Goal: Information Seeking & Learning: Learn about a topic

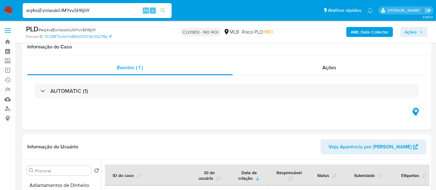
select select "10"
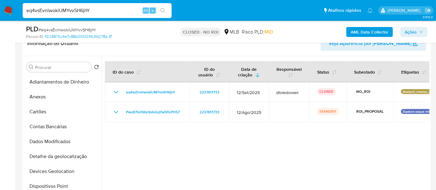
scroll to position [138, 0]
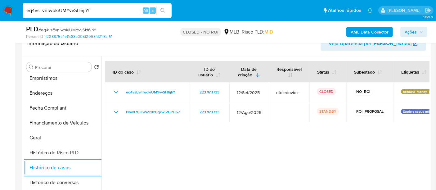
click at [57, 9] on input "eq4vsEvnlwokiUMYvvSH6jhY" at bounding box center [97, 11] width 149 height 8
paste input "jyy0pE0pxQbzFrUpRTQebJco"
type input "jyy0pE0pxQbzFrUpRTQebJco"
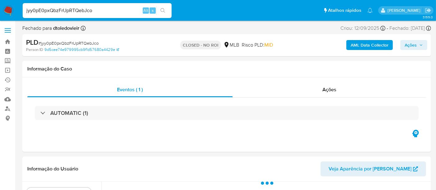
select select "10"
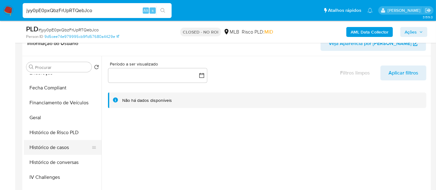
scroll to position [172, 0]
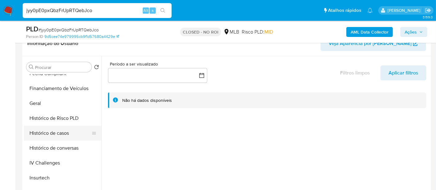
click at [49, 136] on button "Histórico de casos" at bounding box center [60, 133] width 73 height 15
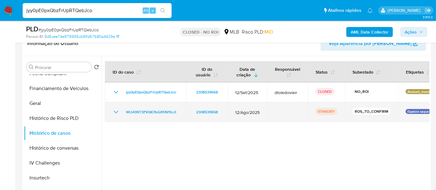
click at [116, 111] on icon "Mostrar/Ocultar" at bounding box center [115, 111] width 7 height 7
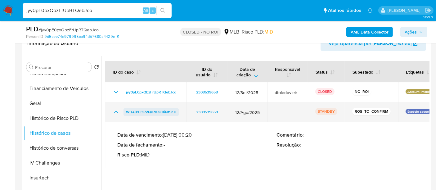
click at [136, 113] on span "WUA99T3PVQK7IsG81iNf5nJl" at bounding box center [151, 111] width 50 height 7
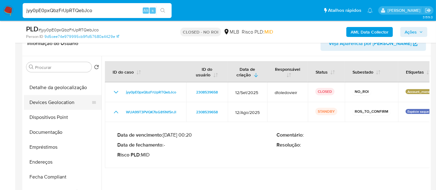
scroll to position [0, 0]
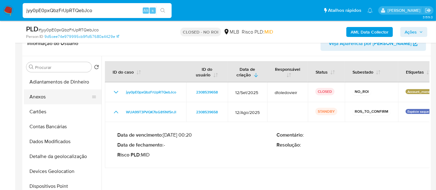
click at [44, 97] on button "Anexos" at bounding box center [60, 96] width 73 height 15
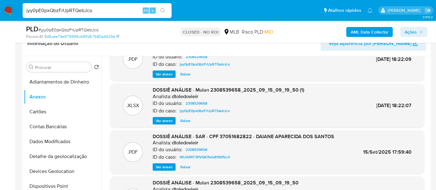
scroll to position [34, 0]
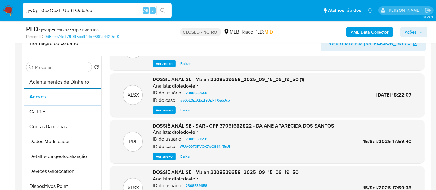
click at [94, 10] on input "jyy0pE0pxQbzFrUpRTQebJco" at bounding box center [97, 11] width 149 height 8
paste input "E6nkxF0nr4i92C6TlomoefhJ"
type input "E6nkxF0nr4i92C6TlomoefhJ"
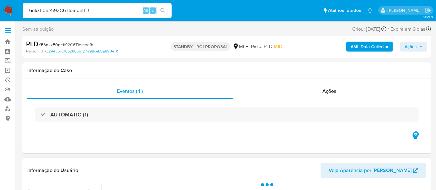
select select "10"
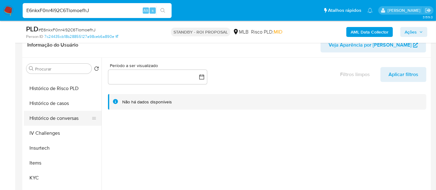
scroll to position [207, 0]
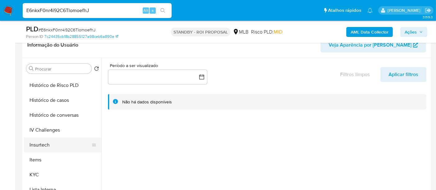
drag, startPoint x: 34, startPoint y: 171, endPoint x: 94, endPoint y: 148, distance: 63.3
click at [34, 171] on button "KYC" at bounding box center [63, 174] width 78 height 15
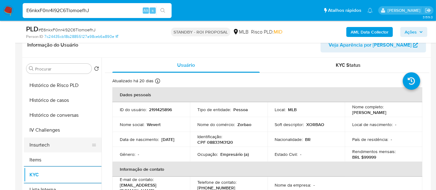
scroll to position [172, 0]
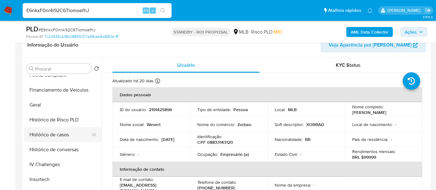
click at [59, 133] on button "Histórico de casos" at bounding box center [60, 134] width 73 height 15
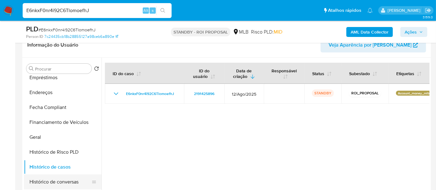
scroll to position [69, 0]
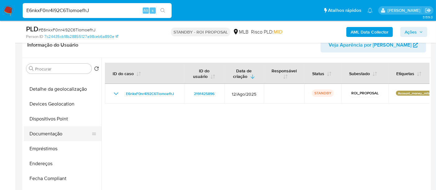
click at [59, 131] on button "Documentação" at bounding box center [60, 133] width 73 height 15
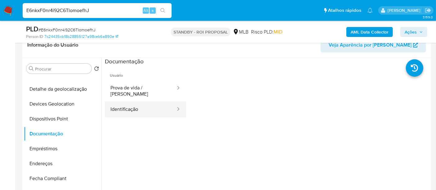
click at [127, 106] on button "Identificação" at bounding box center [140, 109] width 71 height 16
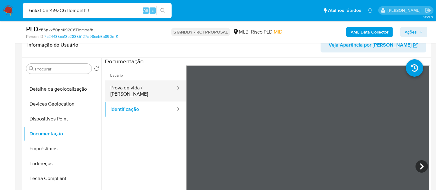
click at [141, 90] on button "Prova de vida / [PERSON_NAME]" at bounding box center [140, 90] width 71 height 21
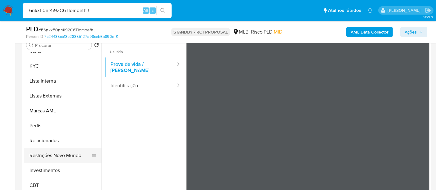
scroll to position [138, 0]
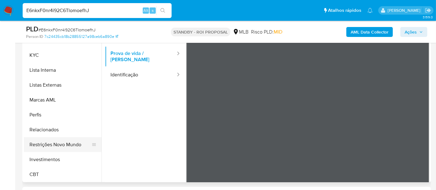
click at [66, 145] on button "Restrições Novo Mundo" at bounding box center [60, 144] width 73 height 15
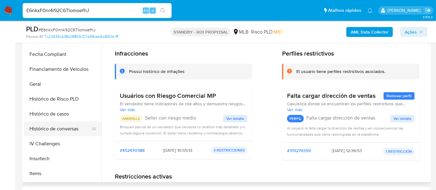
scroll to position [154, 0]
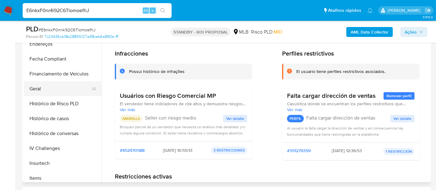
click at [37, 84] on button "Geral" at bounding box center [60, 88] width 73 height 15
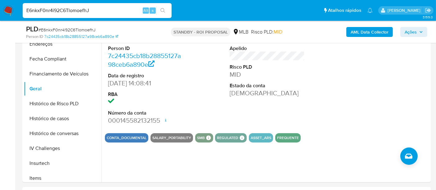
click at [94, 9] on input "E6nkxF0nr4i92C6TlomoefhJ" at bounding box center [97, 11] width 149 height 8
paste input "Pwv87GHWe9xIxGqYw5fGPH57"
type input "Pwv87GHWe9xIxGqYw5fGPH57"
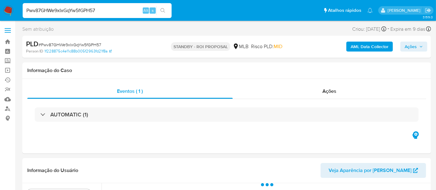
select select "10"
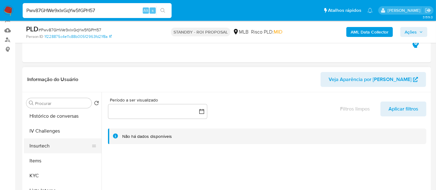
scroll to position [241, 0]
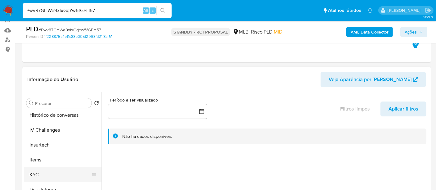
click at [37, 173] on button "KYC" at bounding box center [60, 174] width 73 height 15
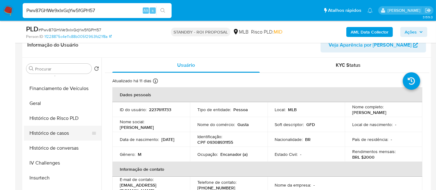
scroll to position [172, 0]
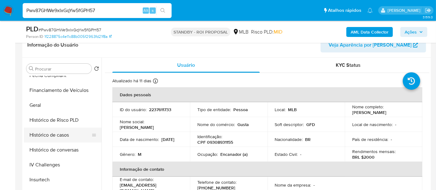
click at [53, 135] on button "Histórico de casos" at bounding box center [60, 135] width 73 height 15
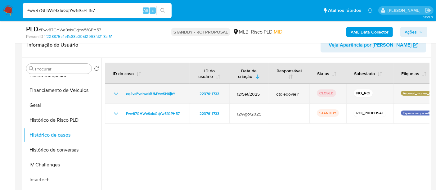
click at [114, 92] on icon "Mostrar/Ocultar" at bounding box center [115, 93] width 7 height 7
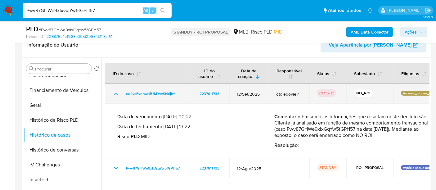
click at [114, 92] on icon "Mostrar/Ocultar" at bounding box center [115, 93] width 7 height 7
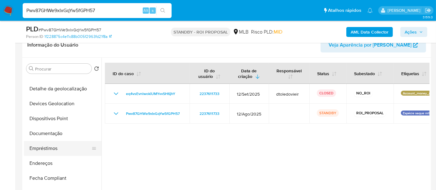
scroll to position [69, 0]
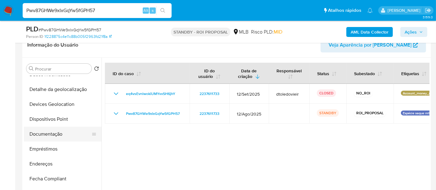
click at [56, 134] on button "Documentação" at bounding box center [60, 134] width 73 height 15
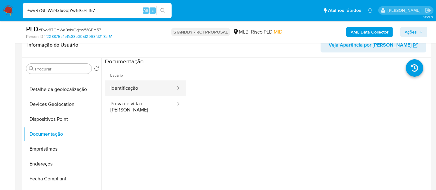
click at [125, 91] on button "Identificação" at bounding box center [140, 88] width 71 height 16
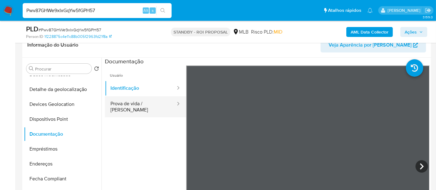
click at [154, 103] on button "Prova de vida / [PERSON_NAME]" at bounding box center [140, 106] width 71 height 21
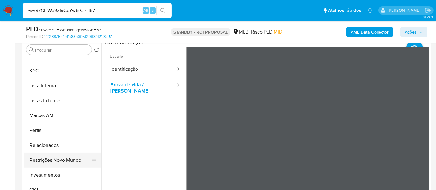
scroll to position [138, 0]
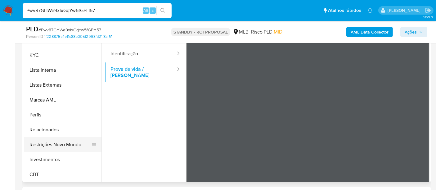
click at [63, 142] on button "Restrições Novo Mundo" at bounding box center [60, 144] width 73 height 15
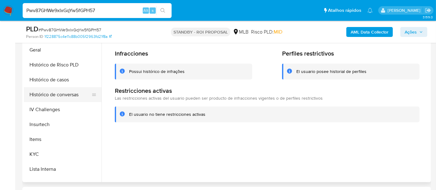
scroll to position [154, 0]
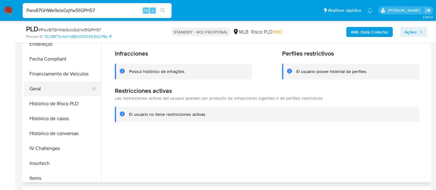
click at [37, 89] on button "Geral" at bounding box center [60, 88] width 73 height 15
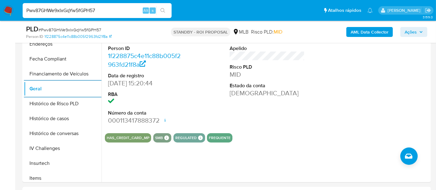
click at [111, 11] on input "Pwv87GHWe9xIxGqYw5fGPH57" at bounding box center [97, 11] width 149 height 8
paste input "xxwbGXcSVJCQ0vtX0lqTS84S"
type input "xxwbGXcSVJCQ0vtX0lqTS84S"
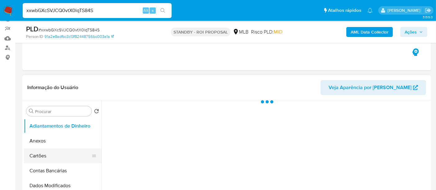
scroll to position [103, 0]
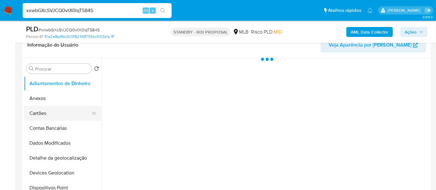
select select "10"
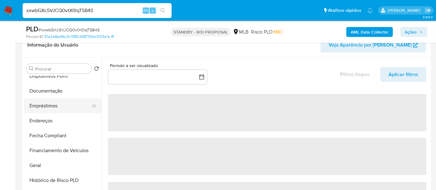
scroll to position [207, 0]
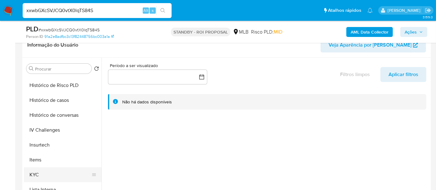
click at [35, 173] on button "KYC" at bounding box center [60, 174] width 73 height 15
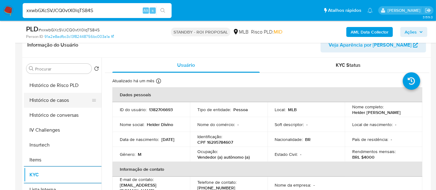
drag, startPoint x: 40, startPoint y: 99, endPoint x: 44, endPoint y: 99, distance: 4.4
click at [40, 99] on button "Histórico de casos" at bounding box center [60, 100] width 73 height 15
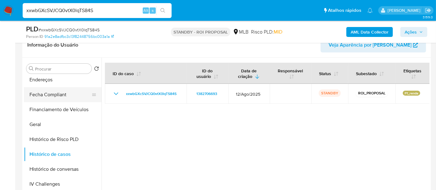
scroll to position [103, 0]
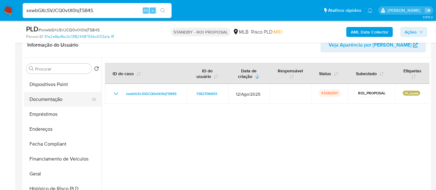
click at [51, 100] on button "Documentação" at bounding box center [60, 99] width 73 height 15
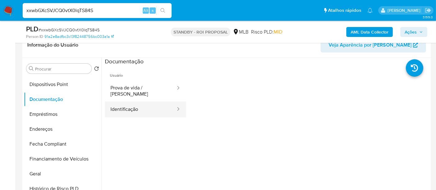
click at [129, 102] on button "Identificação" at bounding box center [140, 109] width 71 height 16
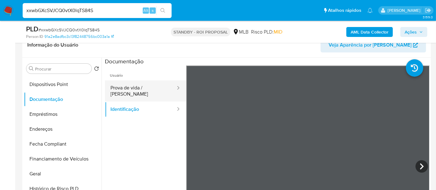
click at [142, 91] on button "Prova de vida / Selfie" at bounding box center [140, 90] width 71 height 21
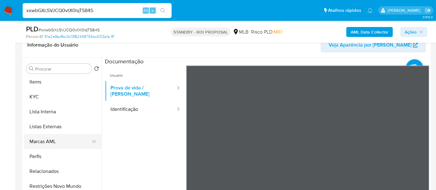
scroll to position [292, 0]
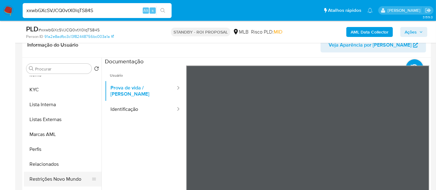
click at [62, 177] on button "Restrições Novo Mundo" at bounding box center [60, 179] width 73 height 15
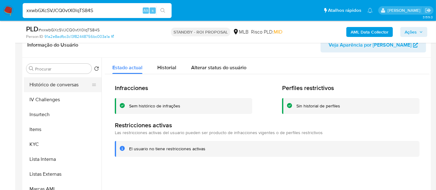
scroll to position [188, 0]
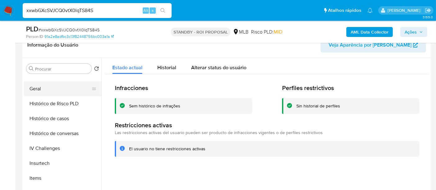
click at [35, 91] on button "Geral" at bounding box center [60, 88] width 73 height 15
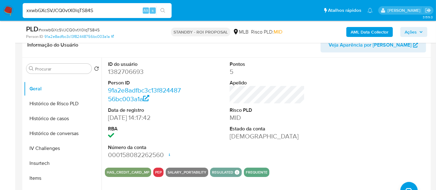
click at [93, 8] on input "xxwbGXcSVJCQ0vtX0lqTS84S" at bounding box center [97, 11] width 149 height 8
paste input "6OJeF6yUrMWQAGlQ1Lt4cvvP"
type input "6OJeF6yUrMWQAGlQ1Lt4cvvP"
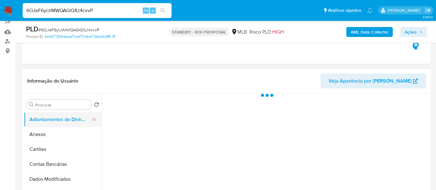
scroll to position [69, 0]
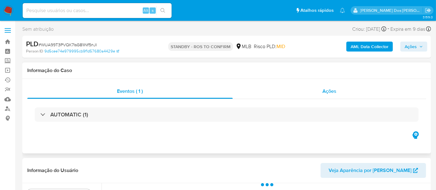
click at [323, 93] on span "Ações" at bounding box center [329, 91] width 14 height 7
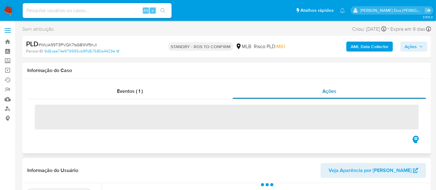
select select "10"
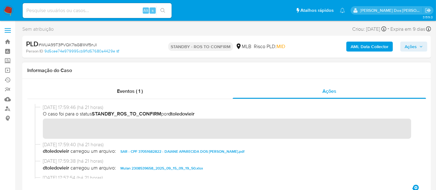
scroll to position [34, 0]
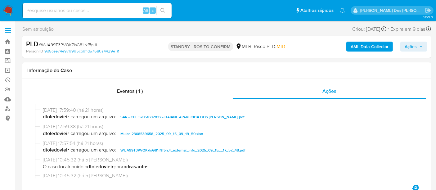
click at [78, 43] on span "# WUA99T3PVQK7IsG81iNf5nJl" at bounding box center [67, 45] width 58 height 6
copy span "WUA99T3PVQK7IsG81iNf5nJl"
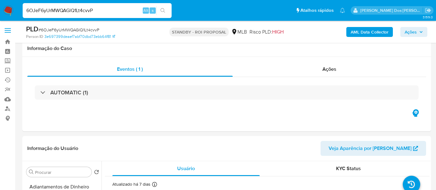
select select "10"
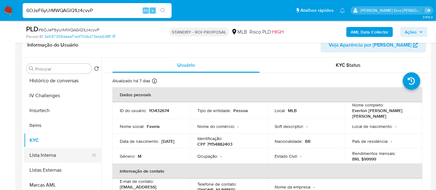
scroll to position [172, 0]
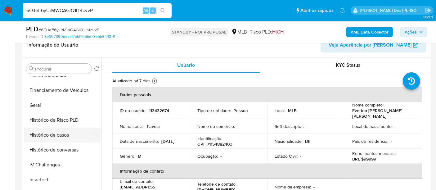
click at [56, 134] on button "Histórico de casos" at bounding box center [60, 135] width 73 height 15
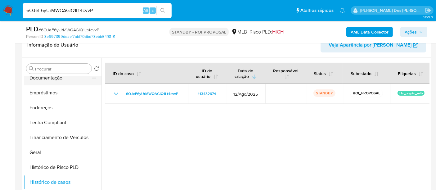
scroll to position [69, 0]
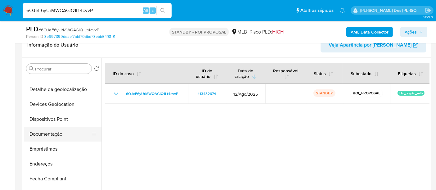
click at [46, 138] on button "Documentação" at bounding box center [60, 134] width 73 height 15
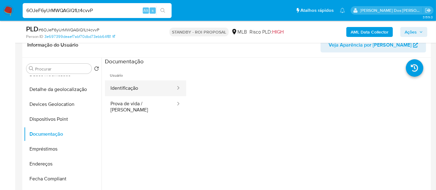
click at [134, 86] on button "Identificação" at bounding box center [140, 88] width 71 height 16
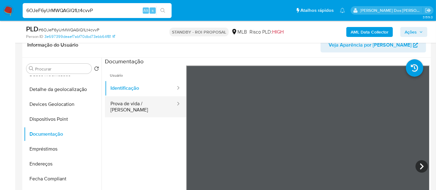
click at [150, 103] on button "Prova de vida / Selfie" at bounding box center [140, 106] width 71 height 21
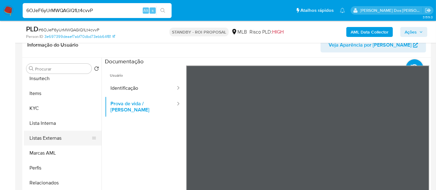
scroll to position [292, 0]
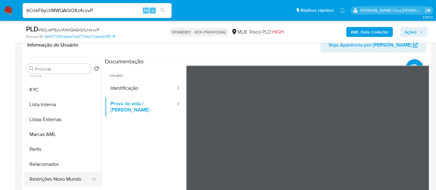
click at [57, 176] on button "Restrições Novo Mundo" at bounding box center [60, 179] width 73 height 15
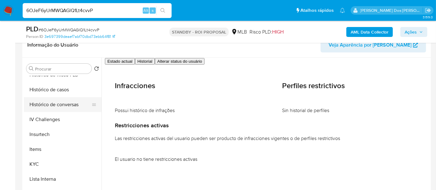
scroll to position [188, 0]
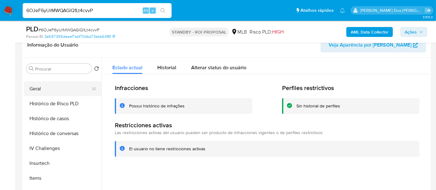
click at [39, 87] on button "Geral" at bounding box center [60, 88] width 73 height 15
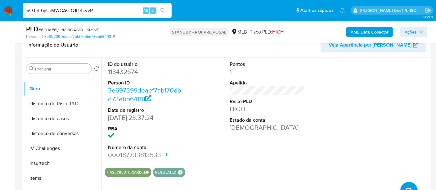
click at [92, 9] on input "6OJeF6yUrMWQAGlQ1Lt4cvvP" at bounding box center [97, 11] width 149 height 8
paste input "PVLhE4lOXeBYKJTlI7INkktC"
type input "PVLhE4lOXeBYKJTlI7INkktC"
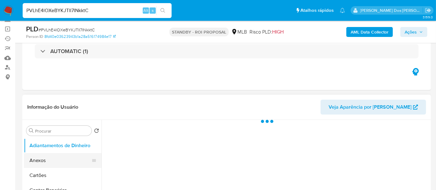
scroll to position [103, 0]
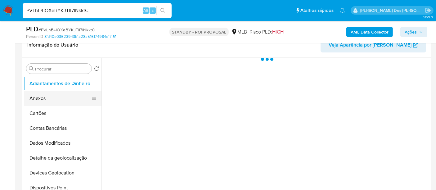
select select "10"
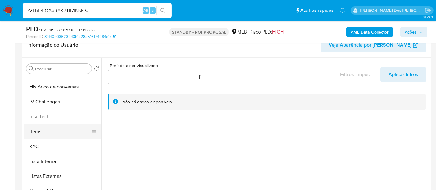
scroll to position [241, 0]
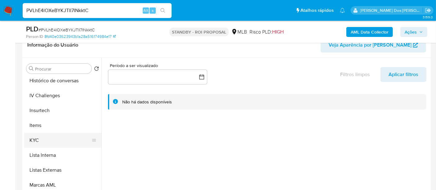
click at [34, 138] on button "KYC" at bounding box center [60, 140] width 73 height 15
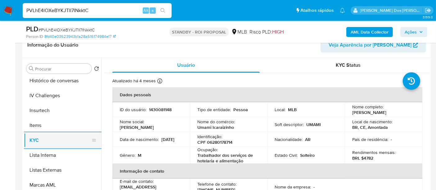
scroll to position [207, 0]
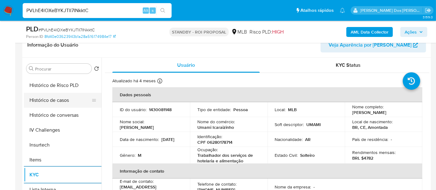
click at [56, 99] on button "Histórico de casos" at bounding box center [60, 100] width 73 height 15
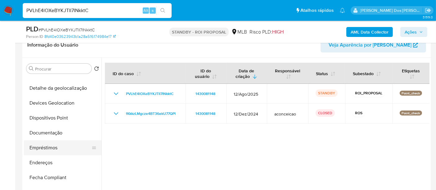
scroll to position [69, 0]
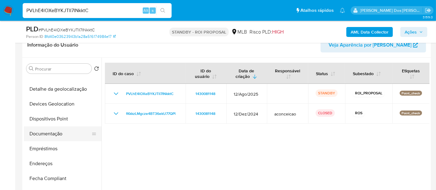
click at [57, 131] on button "Documentação" at bounding box center [60, 133] width 73 height 15
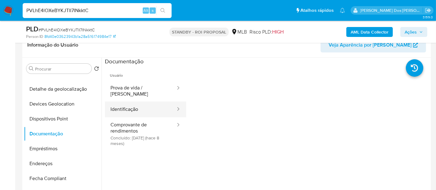
click at [125, 107] on button "Identificação" at bounding box center [140, 109] width 71 height 16
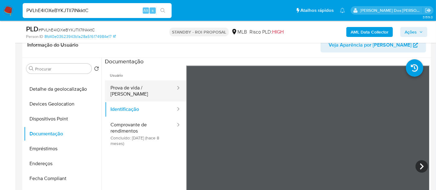
click at [139, 92] on button "Prova de vida / [PERSON_NAME]" at bounding box center [140, 90] width 71 height 21
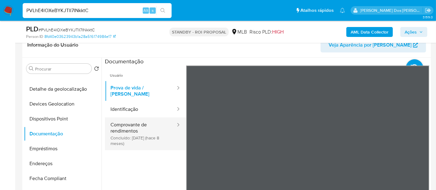
click at [131, 129] on button "Comprovante de rendimentos Concluído: 09/01/2025 (hace 8 meses)" at bounding box center [140, 133] width 71 height 33
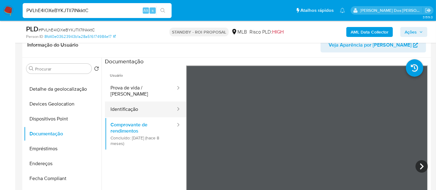
click at [119, 101] on button "Identificação" at bounding box center [140, 109] width 71 height 16
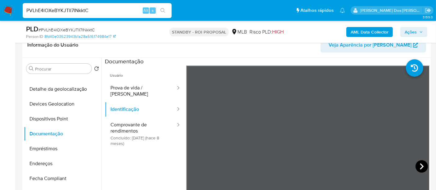
click at [419, 163] on icon at bounding box center [422, 166] width 12 height 12
click at [196, 166] on icon at bounding box center [194, 166] width 12 height 12
click at [100, 11] on input "PVLhE4lOXeBYKJTlI7INkktC" at bounding box center [97, 11] width 149 height 8
paste input "I5JNx5643DmA6zs7NTpwa5AF"
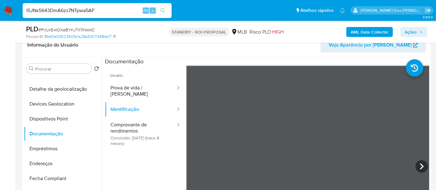
type input "I5JNx5643DmA6zs7NTpwa5AF"
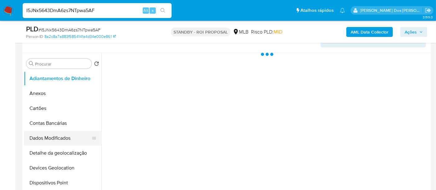
scroll to position [138, 0]
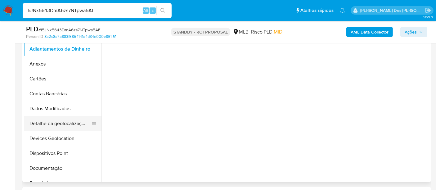
select select "10"
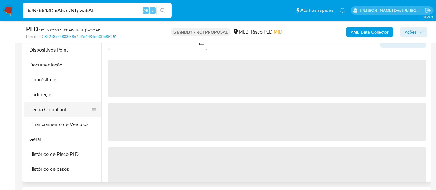
scroll to position [172, 0]
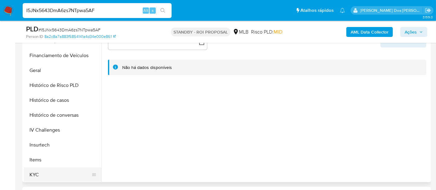
click at [35, 171] on button "KYC" at bounding box center [60, 174] width 73 height 15
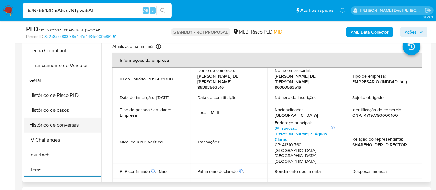
scroll to position [138, 0]
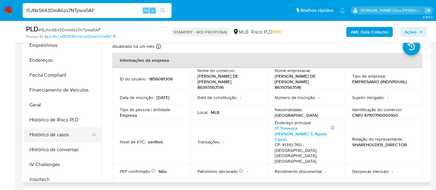
click at [67, 134] on button "Histórico de casos" at bounding box center [60, 134] width 73 height 15
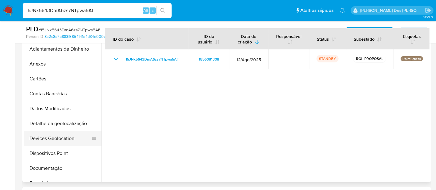
scroll to position [0, 0]
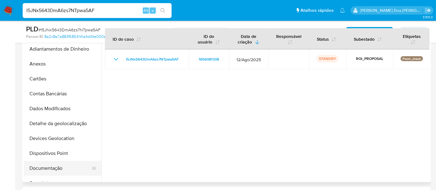
click at [48, 169] on button "Documentação" at bounding box center [60, 168] width 73 height 15
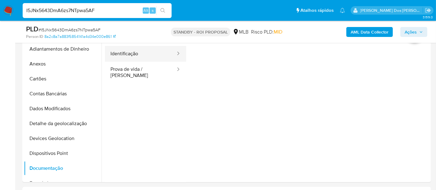
click at [134, 55] on button "Identificação" at bounding box center [140, 54] width 71 height 16
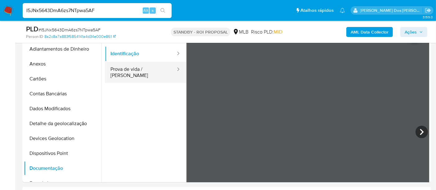
click at [159, 69] on button "Prova de vida / [PERSON_NAME]" at bounding box center [140, 72] width 71 height 21
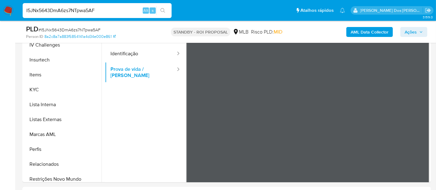
scroll to position [292, 0]
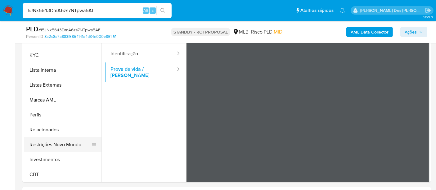
click at [63, 146] on button "Restrições Novo Mundo" at bounding box center [60, 144] width 73 height 15
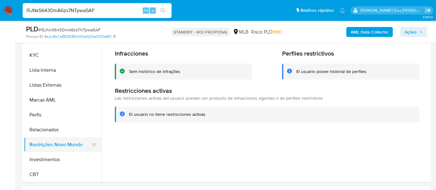
scroll to position [154, 0]
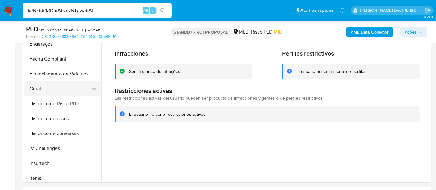
click at [34, 84] on button "Geral" at bounding box center [60, 88] width 73 height 15
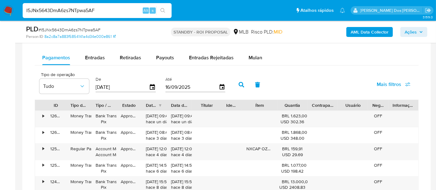
scroll to position [448, 0]
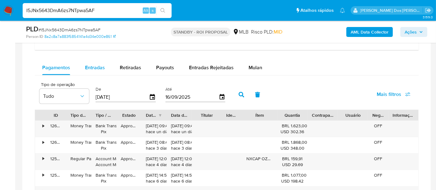
click at [92, 69] on span "Entradas" at bounding box center [95, 67] width 20 height 7
select select "10"
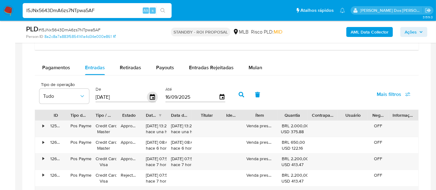
click at [151, 97] on icon "button" at bounding box center [152, 97] width 5 height 6
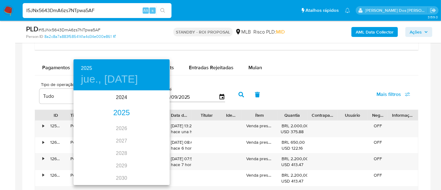
click at [128, 112] on div "2025" at bounding box center [122, 113] width 96 height 12
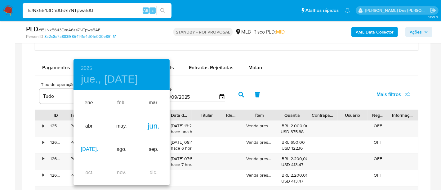
click at [93, 146] on div "[DATE]." at bounding box center [90, 149] width 32 height 23
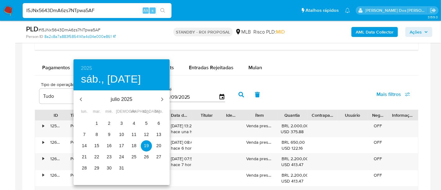
click at [97, 123] on p "1" at bounding box center [97, 123] width 2 height 6
type input "01/07/2025"
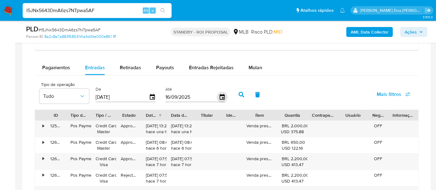
click at [219, 94] on icon "button" at bounding box center [221, 97] width 5 height 6
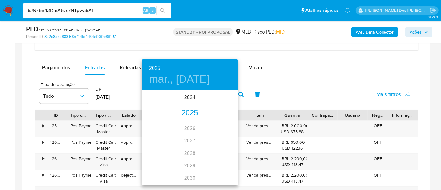
click at [191, 113] on div "2025" at bounding box center [190, 113] width 96 height 12
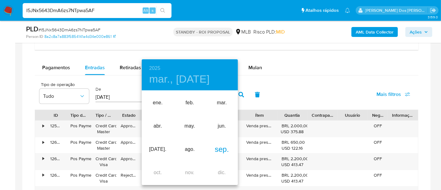
click at [222, 152] on div "sep." at bounding box center [222, 149] width 32 height 23
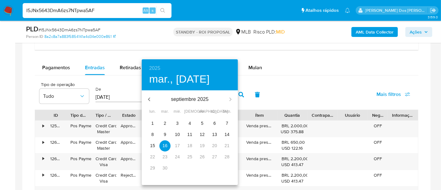
click at [212, 134] on p "13" at bounding box center [214, 134] width 5 height 6
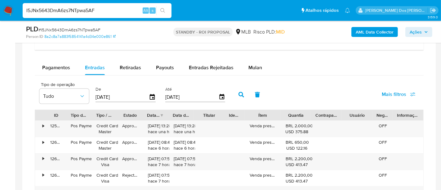
type input "[DATE]"
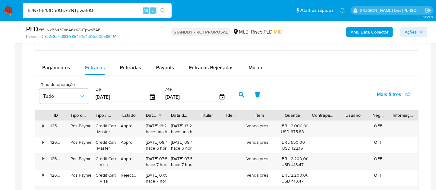
click at [381, 90] on span "Mais filtros" at bounding box center [389, 94] width 25 height 15
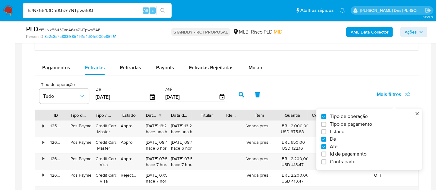
click at [341, 131] on span "Estado" at bounding box center [337, 131] width 15 height 6
click at [326, 131] on input "Estado" at bounding box center [323, 131] width 5 height 5
checkbox input "true"
type input "01/07/2025"
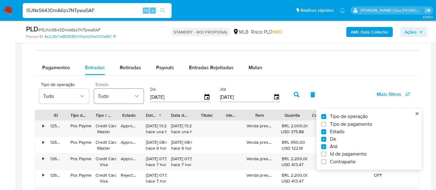
click at [110, 93] on span "Tudo" at bounding box center [116, 96] width 36 height 6
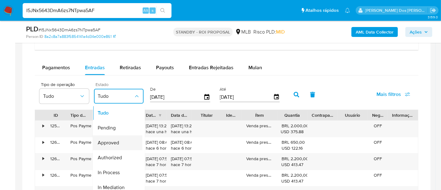
click at [118, 142] on span "Approved" at bounding box center [108, 143] width 21 height 6
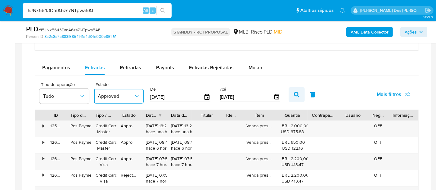
click at [290, 97] on button "button" at bounding box center [297, 94] width 16 height 15
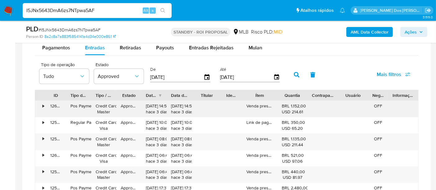
scroll to position [483, 0]
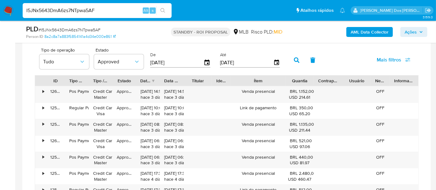
drag, startPoint x: 280, startPoint y: 81, endPoint x: 299, endPoint y: 82, distance: 19.2
click at [299, 82] on div "ID Tipo de operação Tipo / Método Estado Data de criação Data de aprovação Titu…" at bounding box center [226, 80] width 383 height 11
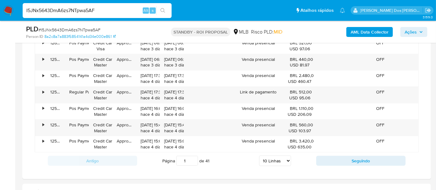
scroll to position [586, 0]
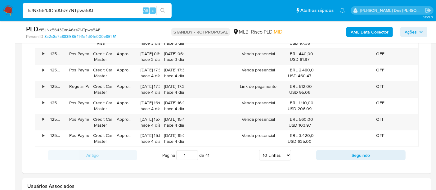
click at [282, 152] on select "5 Linhas 10 Linhas 20 Linhas 25 Linhas 50 Linhas 100 Linhas" at bounding box center [275, 155] width 32 height 11
select select "100"
click at [259, 150] on select "5 Linhas 10 Linhas 20 Linhas 25 Linhas 50 Linhas 100 Linhas" at bounding box center [275, 155] width 32 height 11
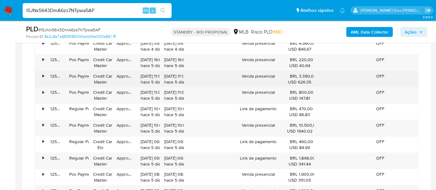
scroll to position [793, 0]
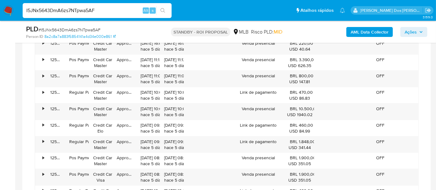
click at [66, 8] on input "I5JNx5643DmA6zs7NTpwa5AF" at bounding box center [97, 11] width 149 height 8
paste input "gNpDdexjwCLddy4ndLEgdO43"
type input "gNpDdexjwCLddy4ndLEgdO43"
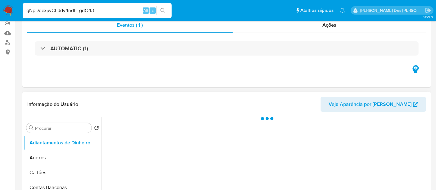
scroll to position [138, 0]
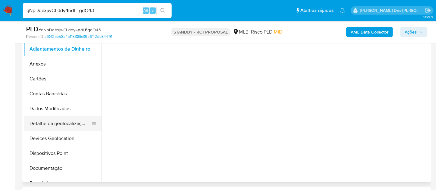
select select "10"
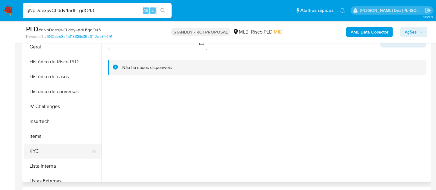
scroll to position [207, 0]
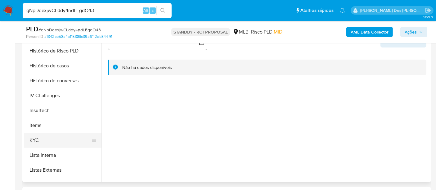
click at [38, 136] on button "KYC" at bounding box center [60, 140] width 73 height 15
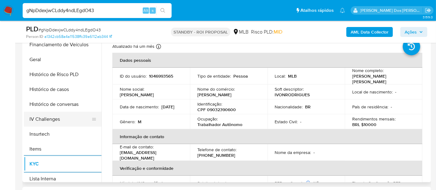
scroll to position [172, 0]
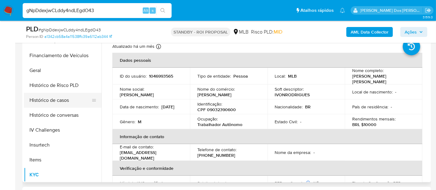
click at [63, 101] on button "Histórico de casos" at bounding box center [60, 100] width 73 height 15
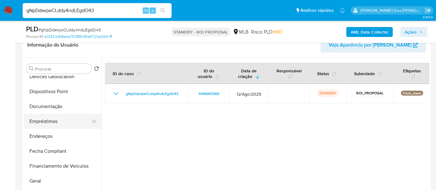
scroll to position [69, 0]
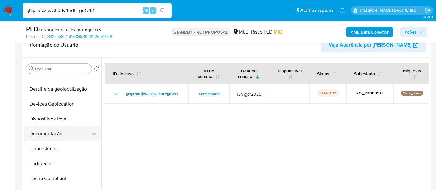
click at [46, 131] on button "Documentação" at bounding box center [60, 133] width 73 height 15
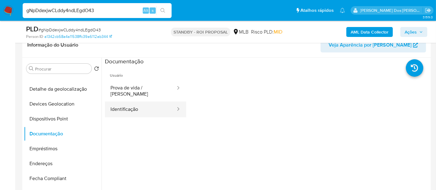
click at [135, 106] on button "Identificação" at bounding box center [140, 109] width 71 height 16
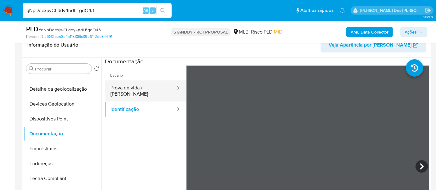
click at [133, 92] on button "Prova de vida / [PERSON_NAME]" at bounding box center [140, 90] width 71 height 21
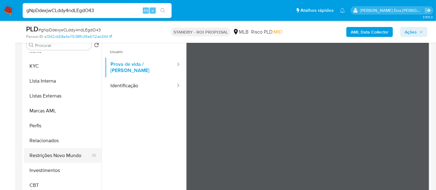
scroll to position [138, 0]
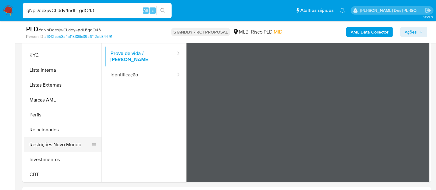
click at [76, 140] on button "Restrições Novo Mundo" at bounding box center [60, 144] width 73 height 15
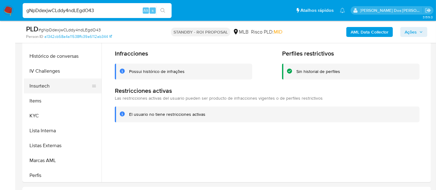
scroll to position [188, 0]
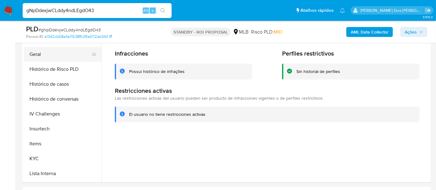
click at [34, 56] on button "Geral" at bounding box center [60, 54] width 73 height 15
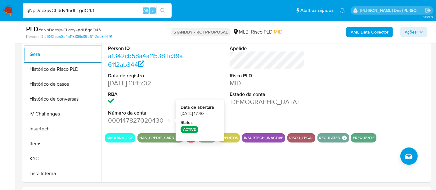
click at [77, 11] on input "gNpDdexjwCLddy4ndLEgdO43" at bounding box center [97, 11] width 149 height 8
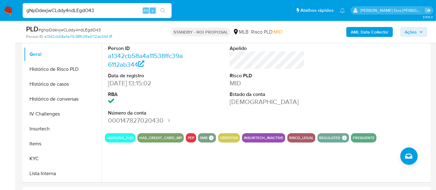
click at [77, 11] on input "gNpDdexjwCLddy4ndLEgdO43" at bounding box center [97, 11] width 149 height 8
paste input "V0u3qQ6j8rK0T8pvq74v6HSt"
type input "V0u3qQ6j8rK0T8pvq74v6HSt"
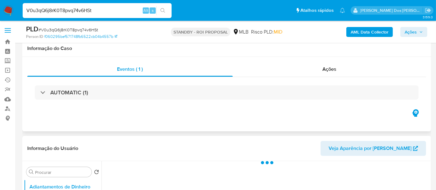
scroll to position [103, 0]
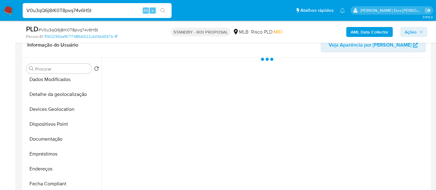
select select "10"
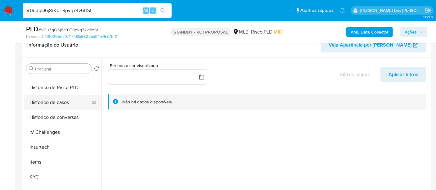
scroll to position [241, 0]
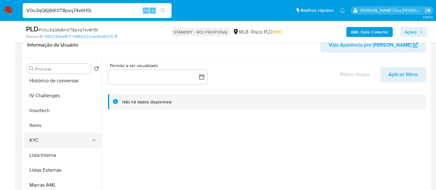
click at [37, 142] on button "KYC" at bounding box center [60, 140] width 73 height 15
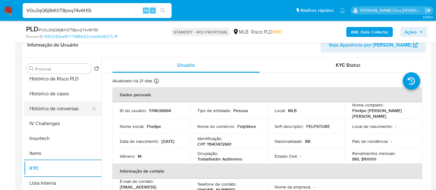
scroll to position [207, 0]
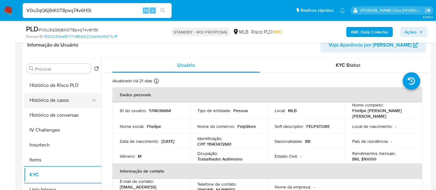
click at [51, 105] on button "Histórico de casos" at bounding box center [60, 100] width 73 height 15
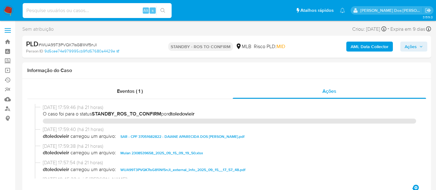
select select "10"
click at [98, 13] on input at bounding box center [97, 11] width 149 height 8
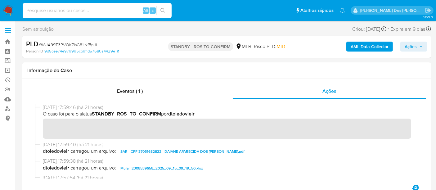
scroll to position [34, 0]
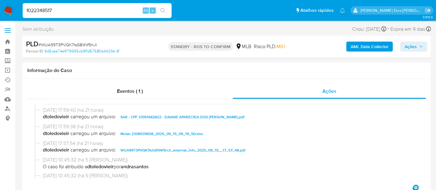
type input "1022348517"
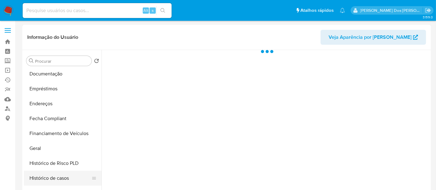
select select "10"
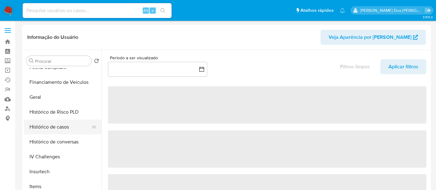
click at [57, 131] on button "Histórico de casos" at bounding box center [60, 126] width 73 height 15
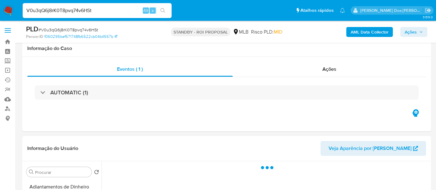
select select "10"
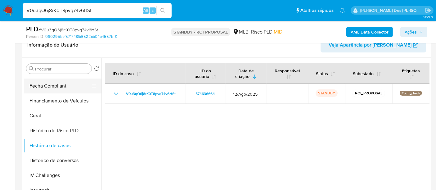
scroll to position [103, 0]
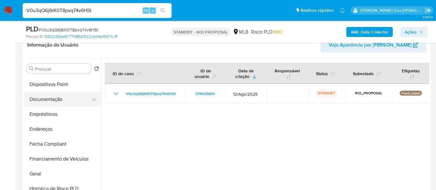
click at [54, 102] on button "Documentação" at bounding box center [60, 99] width 73 height 15
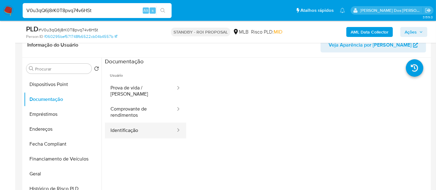
click at [126, 124] on button "Identificação" at bounding box center [140, 131] width 71 height 16
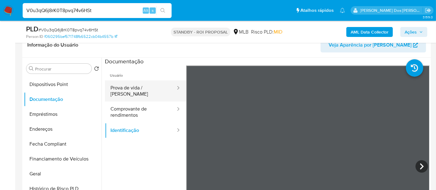
click at [125, 83] on button "Prova de vida / [PERSON_NAME]" at bounding box center [140, 90] width 71 height 21
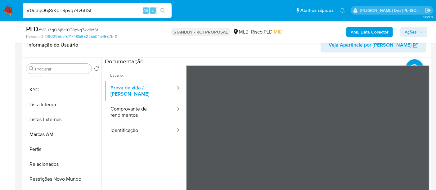
scroll to position [172, 0]
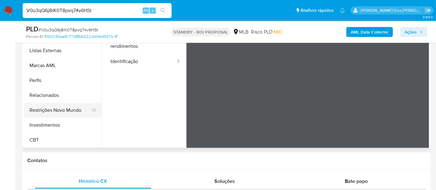
click at [67, 109] on button "Restrições Novo Mundo" at bounding box center [60, 110] width 73 height 15
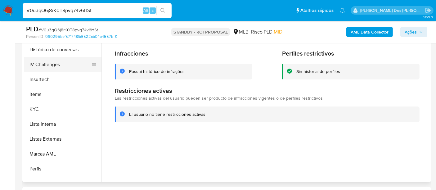
scroll to position [188, 0]
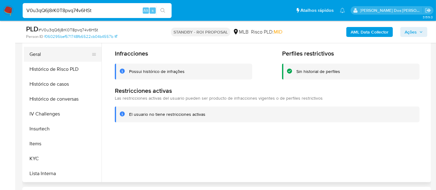
click at [33, 55] on button "Geral" at bounding box center [60, 54] width 73 height 15
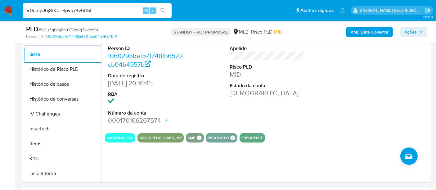
click at [108, 9] on input "V0u3qQ6j8rK0T8pvq74v6HSt" at bounding box center [97, 11] width 149 height 8
paste input "PCRymtuHp3wSzvYVqJyIbrZ4"
type input "PCRymtuHp3wSzvYVqJyIbrZ4"
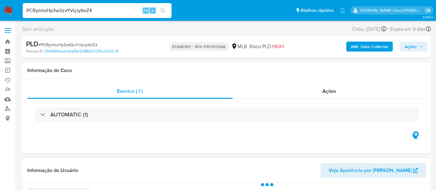
scroll to position [138, 0]
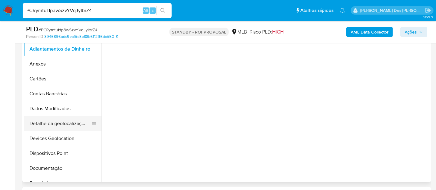
select select "10"
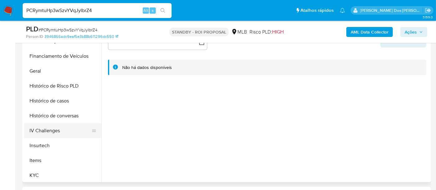
scroll to position [172, 0]
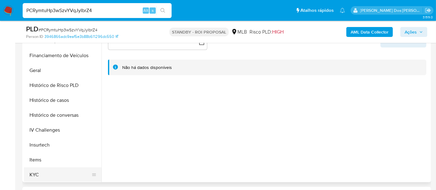
click at [37, 173] on button "KYC" at bounding box center [60, 174] width 73 height 15
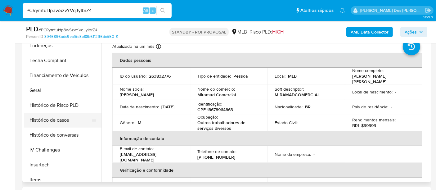
scroll to position [138, 0]
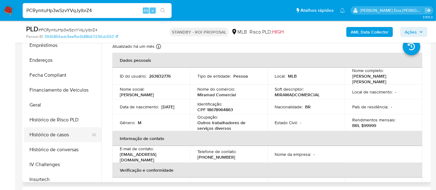
click at [65, 138] on button "Histórico de casos" at bounding box center [60, 134] width 73 height 15
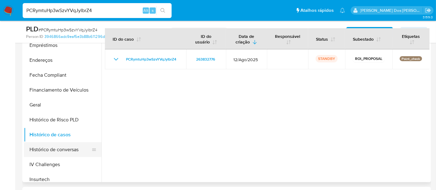
scroll to position [69, 0]
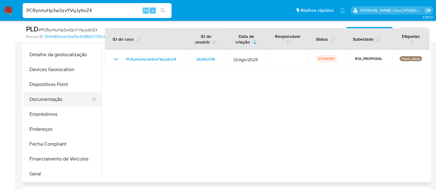
click at [51, 102] on button "Documentação" at bounding box center [60, 99] width 73 height 15
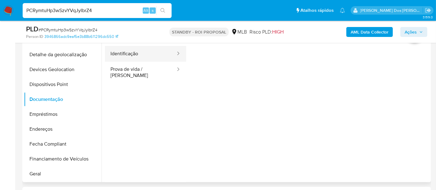
click at [124, 50] on button "Identificação" at bounding box center [140, 54] width 71 height 16
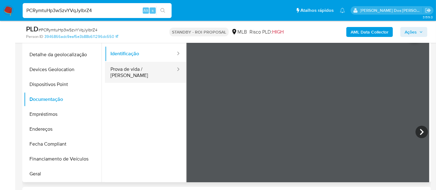
click at [126, 66] on button "Prova de vida / Selfie" at bounding box center [140, 72] width 71 height 21
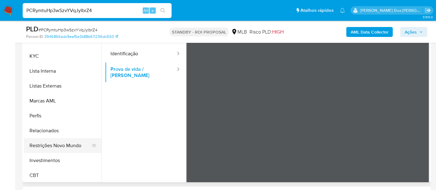
scroll to position [292, 0]
click at [64, 140] on button "Restrições Novo Mundo" at bounding box center [60, 144] width 73 height 15
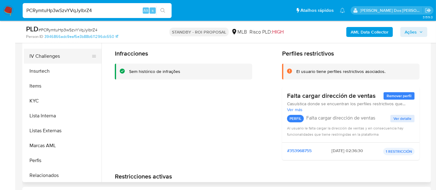
scroll to position [188, 0]
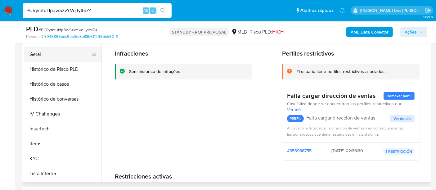
click at [38, 56] on button "Geral" at bounding box center [60, 54] width 73 height 15
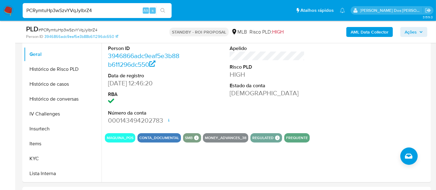
click at [109, 11] on input "PCRymtuHp3wSzvYVqJyIbrZ4" at bounding box center [97, 11] width 149 height 8
paste input "WnjA7DtXNpwgt471caU10V8j"
type input "WnjA7DtXNpwgt471caU10V8j"
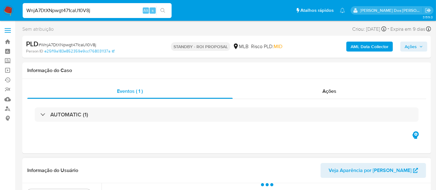
scroll to position [103, 0]
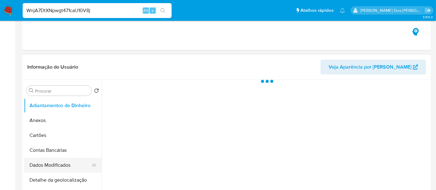
select select "10"
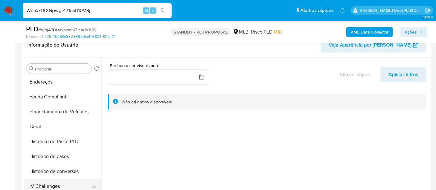
scroll to position [207, 0]
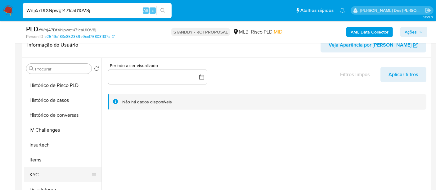
click at [35, 169] on button "KYC" at bounding box center [60, 174] width 73 height 15
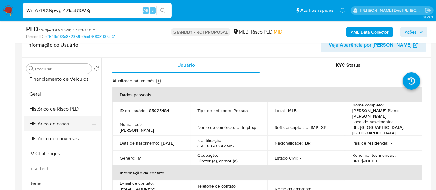
scroll to position [172, 0]
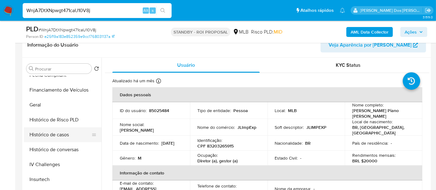
click at [58, 133] on button "Histórico de casos" at bounding box center [60, 134] width 73 height 15
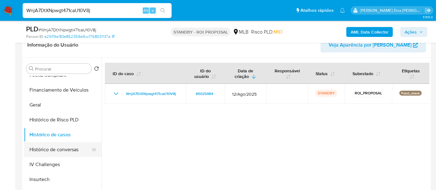
scroll to position [69, 0]
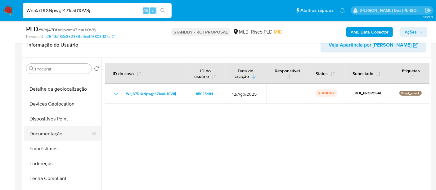
click at [53, 134] on button "Documentação" at bounding box center [60, 133] width 73 height 15
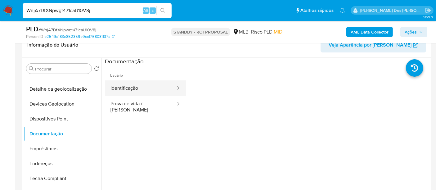
click at [127, 89] on button "Identificação" at bounding box center [140, 88] width 71 height 16
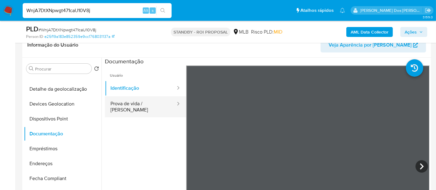
click at [155, 101] on button "Prova de vida / [PERSON_NAME]" at bounding box center [140, 106] width 71 height 21
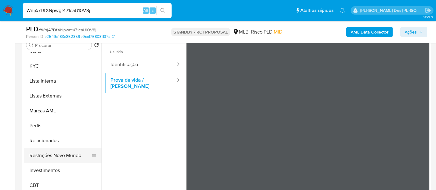
scroll to position [138, 0]
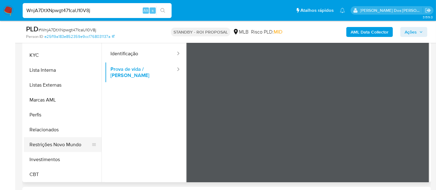
click at [67, 142] on button "Restrições Novo Mundo" at bounding box center [60, 144] width 73 height 15
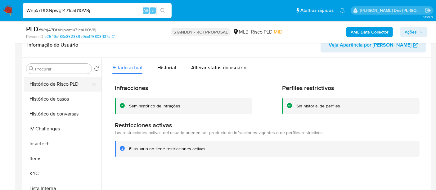
scroll to position [154, 0]
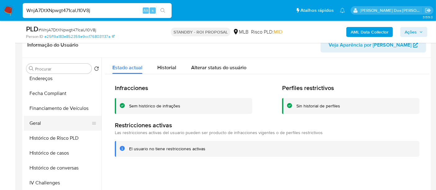
click at [38, 121] on button "Geral" at bounding box center [60, 123] width 73 height 15
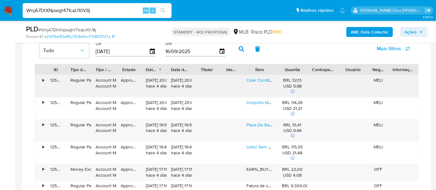
scroll to position [448, 0]
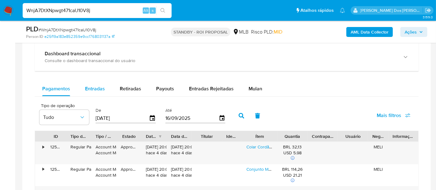
click at [95, 87] on span "Entradas" at bounding box center [95, 88] width 20 height 7
select select "10"
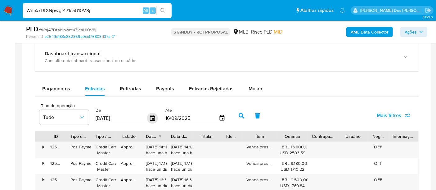
click at [150, 116] on icon "button" at bounding box center [152, 118] width 11 height 11
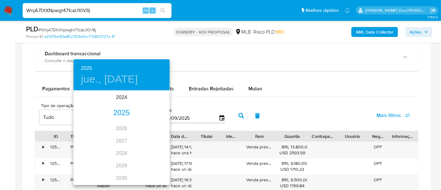
click at [119, 114] on div "2025" at bounding box center [122, 113] width 96 height 12
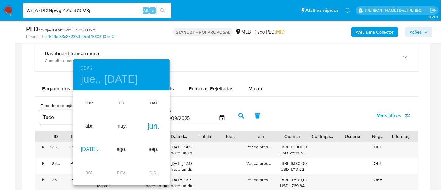
click at [92, 149] on div "jul." at bounding box center [90, 149] width 32 height 23
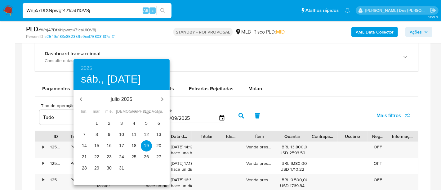
drag, startPoint x: 109, startPoint y: 124, endPoint x: 112, endPoint y: 124, distance: 3.1
click at [109, 124] on p "2" at bounding box center [109, 123] width 2 height 6
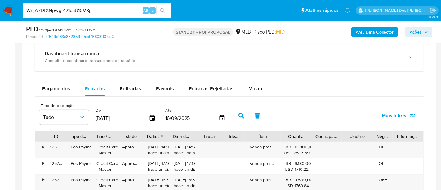
type input "02/07/2025"
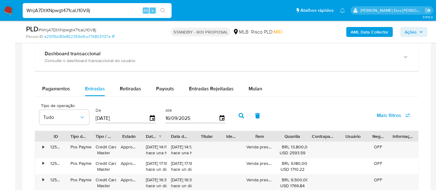
click at [214, 116] on input "16/09/2025" at bounding box center [191, 118] width 53 height 10
click at [215, 116] on input "16/09/2025" at bounding box center [191, 118] width 53 height 10
click at [219, 115] on icon "button" at bounding box center [221, 118] width 5 height 6
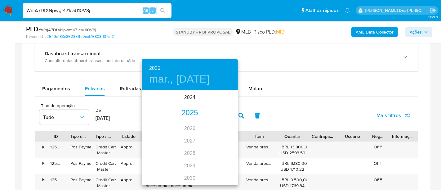
click at [188, 116] on div "2025" at bounding box center [190, 113] width 96 height 12
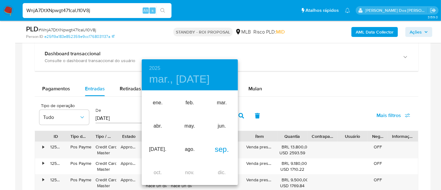
click at [214, 149] on div "sep." at bounding box center [222, 149] width 32 height 23
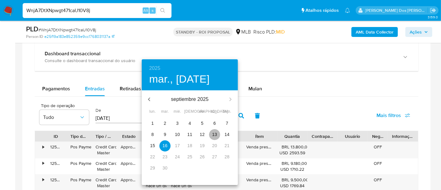
click at [212, 133] on span "13" at bounding box center [214, 134] width 11 height 6
type input "13/09/2025"
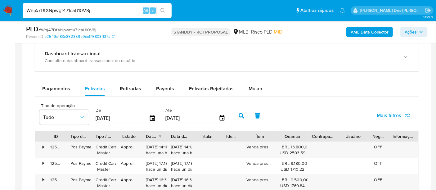
click at [376, 114] on button "Mais filtros" at bounding box center [394, 115] width 50 height 15
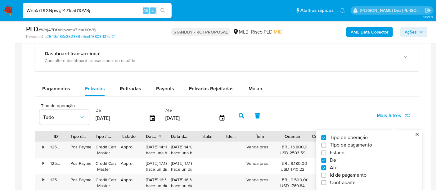
click at [345, 151] on label "Estado" at bounding box center [366, 153] width 91 height 6
click at [326, 151] on input "Estado" at bounding box center [323, 152] width 5 height 5
checkbox input "true"
type input "02/07/2025"
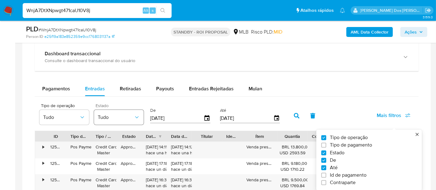
click at [119, 112] on button "Tudo" at bounding box center [119, 117] width 50 height 15
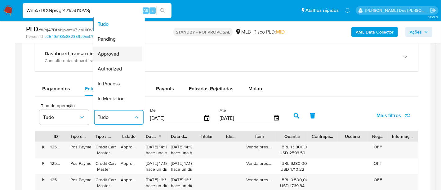
click at [117, 55] on span "Approved" at bounding box center [108, 54] width 21 height 6
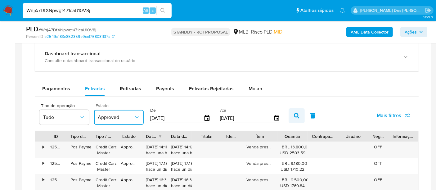
click at [294, 115] on icon "button" at bounding box center [297, 116] width 6 height 6
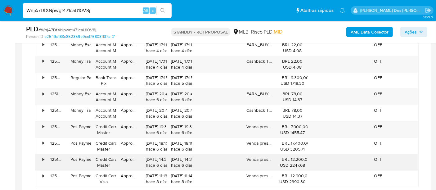
scroll to position [621, 0]
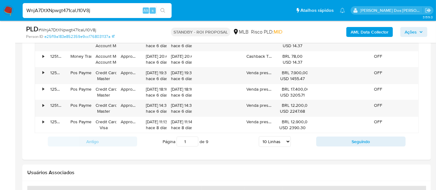
click at [280, 138] on select "5 Linhas 10 Linhas 20 Linhas 25 Linhas 50 Linhas 100 Linhas" at bounding box center [275, 141] width 32 height 11
select select "100"
click at [259, 136] on select "5 Linhas 10 Linhas 20 Linhas 25 Linhas 50 Linhas 100 Linhas" at bounding box center [275, 141] width 32 height 11
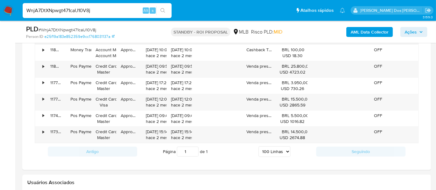
scroll to position [1896, 0]
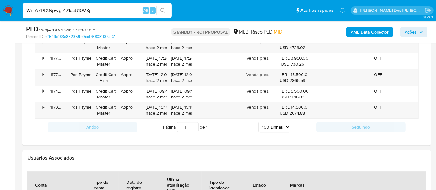
click at [97, 10] on input "WnjA7DtXNpwgt471caU10V8j" at bounding box center [97, 11] width 149 height 8
paste input "jyy0pE0pxQbzFrUpRTQebJco"
type input "jyy0pE0pxQbzFrUpRTQebJco"
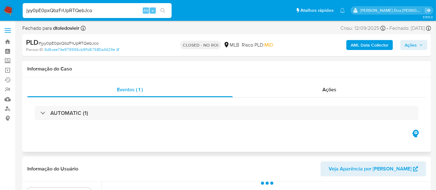
select select "10"
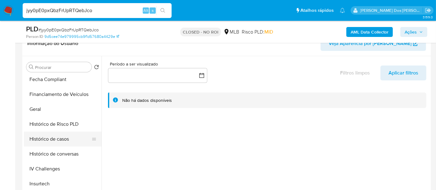
scroll to position [172, 0]
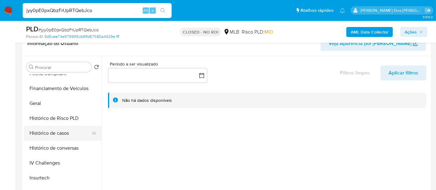
click at [47, 133] on button "Histórico de casos" at bounding box center [60, 133] width 73 height 15
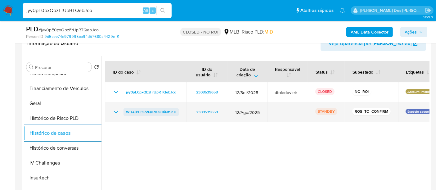
click at [148, 112] on span "WUA99T3PVQK7IsG81iNf5nJl" at bounding box center [151, 111] width 50 height 7
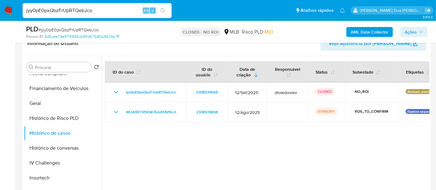
click at [69, 12] on input "jyy0pE0pxQbzFrUpRTQebJco" at bounding box center [97, 11] width 149 height 8
paste input "JKFDvDHvyL4wmxdovk6yzla1"
type input "JKFDvDHvyL4wmxdovk6yzla1"
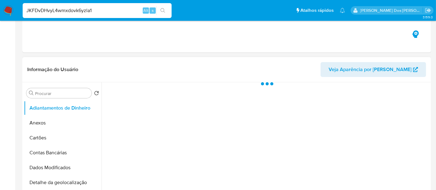
select select "10"
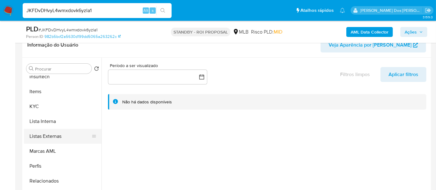
scroll to position [276, 0]
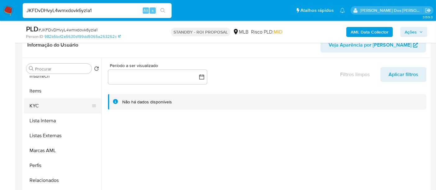
click at [36, 106] on button "KYC" at bounding box center [60, 105] width 73 height 15
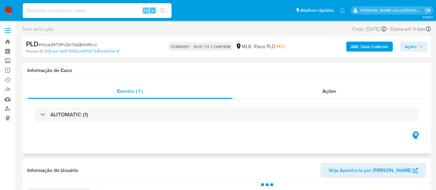
select select "10"
click at [89, 44] on span "# WUA99T3PVQK7IsG81iNf5nJl" at bounding box center [67, 45] width 58 height 6
copy span "WUA99T3PVQK7IsG81iNf5nJl"
click at [8, 8] on img at bounding box center [8, 10] width 11 height 11
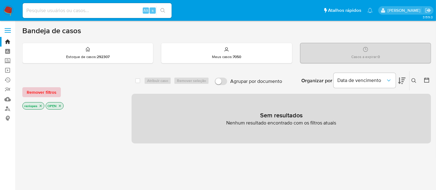
click at [51, 90] on span "Remover filtros" at bounding box center [42, 92] width 30 height 9
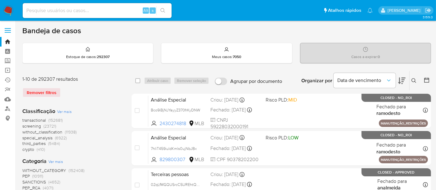
click at [416, 80] on icon at bounding box center [413, 80] width 5 height 5
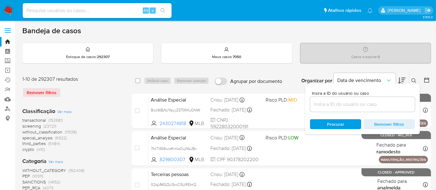
click at [363, 101] on input at bounding box center [362, 104] width 105 height 8
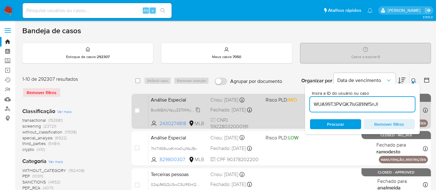
type input "WUA99T3PVQK7IsG81iNf5nJl"
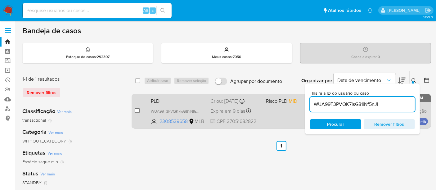
click at [135, 109] on input "checkbox" at bounding box center [137, 110] width 5 height 5
checkbox input "true"
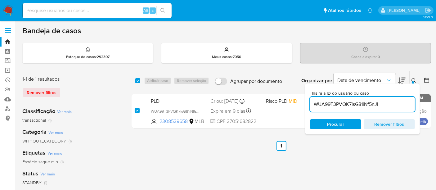
checkbox input "true"
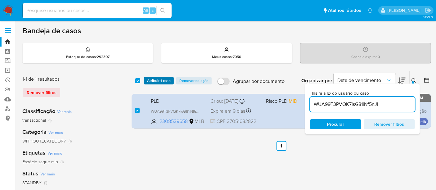
click at [155, 83] on span "Atribuir 1 caso" at bounding box center [159, 81] width 24 height 6
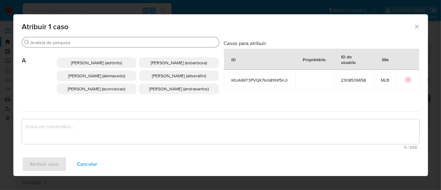
click at [159, 43] on input "Buscar" at bounding box center [124, 43] width 186 height 6
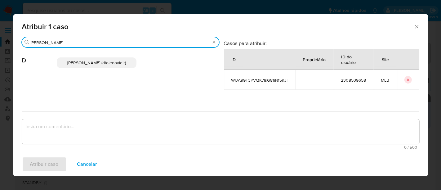
type input "dani"
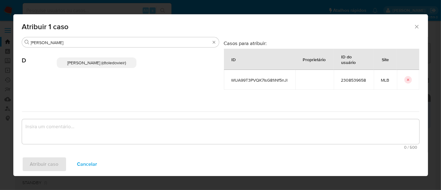
click at [116, 63] on span "Danilo Toledo Vieira (dtoledovieir)" at bounding box center [96, 63] width 59 height 6
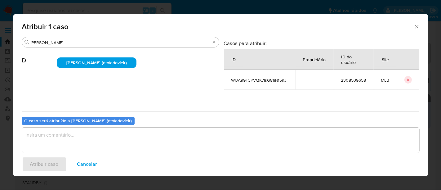
click at [128, 142] on textarea "assign-modal" at bounding box center [221, 140] width 398 height 25
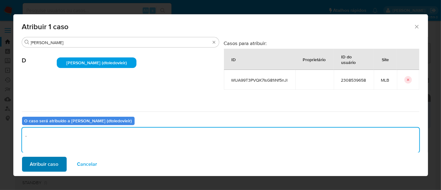
type textarea "."
click at [57, 161] on span "Atribuir caso" at bounding box center [44, 164] width 29 height 14
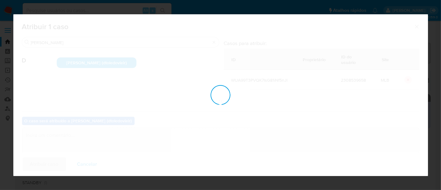
checkbox input "false"
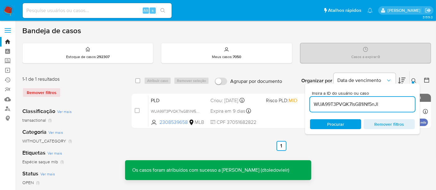
click at [414, 79] on icon at bounding box center [413, 80] width 5 height 5
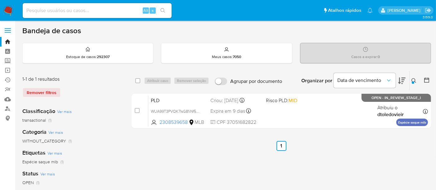
click at [86, 10] on input at bounding box center [97, 11] width 149 height 8
paste input "WUA99T3PVQK7IsG81iNf5nJl"
type input "WUA99T3PVQK7IsG81iNf5nJl"
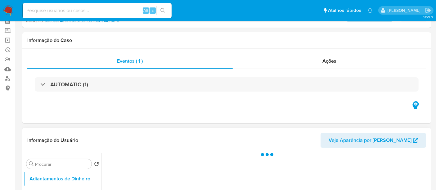
scroll to position [103, 0]
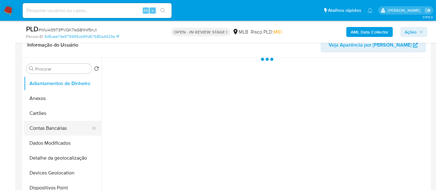
select select "10"
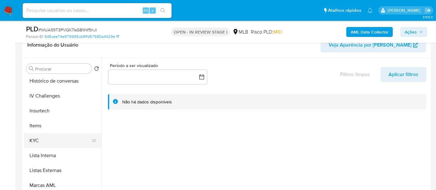
scroll to position [241, 0]
click at [38, 140] on button "KYC" at bounding box center [60, 140] width 73 height 15
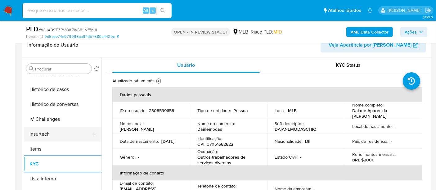
scroll to position [207, 0]
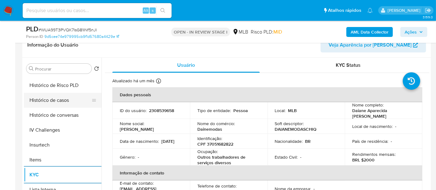
click at [48, 102] on button "Histórico de casos" at bounding box center [60, 100] width 73 height 15
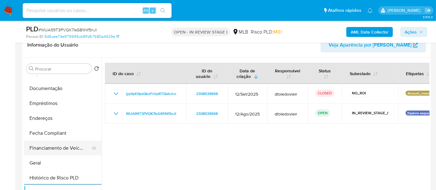
scroll to position [103, 0]
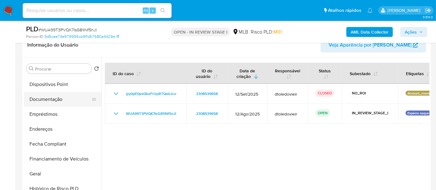
click at [58, 103] on button "Documentação" at bounding box center [60, 99] width 73 height 15
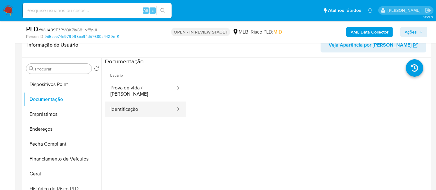
click at [128, 109] on button "Identificação" at bounding box center [140, 109] width 71 height 16
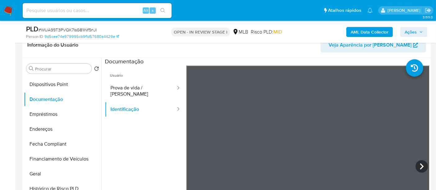
drag, startPoint x: 136, startPoint y: 85, endPoint x: 182, endPoint y: 113, distance: 53.6
click at [136, 85] on button "Prova de vida / [PERSON_NAME]" at bounding box center [140, 90] width 71 height 21
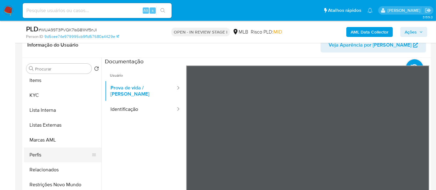
scroll to position [292, 0]
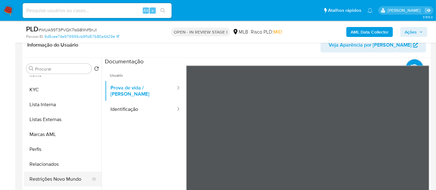
click at [68, 174] on button "Restrições Novo Mundo" at bounding box center [60, 179] width 73 height 15
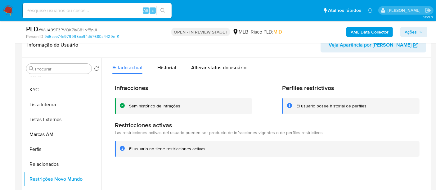
scroll to position [188, 0]
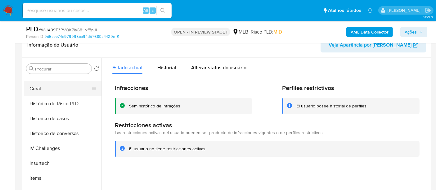
click at [35, 88] on button "Geral" at bounding box center [60, 88] width 73 height 15
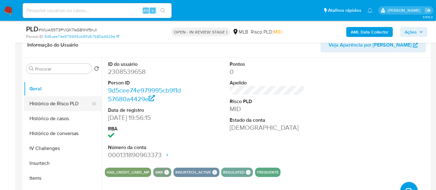
click at [52, 106] on button "Histórico de Risco PLD" at bounding box center [60, 103] width 73 height 15
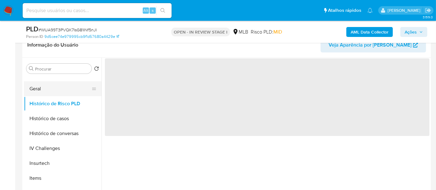
click at [40, 89] on button "Geral" at bounding box center [60, 88] width 73 height 15
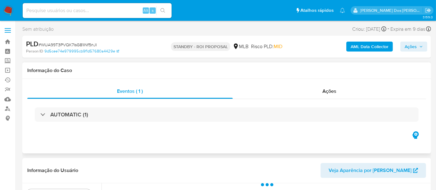
select select "10"
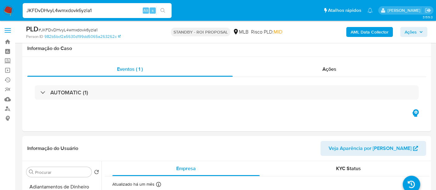
select select "10"
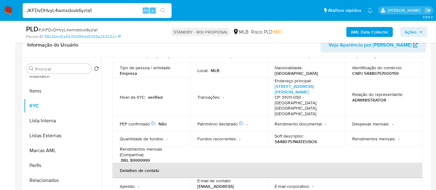
scroll to position [138, 0]
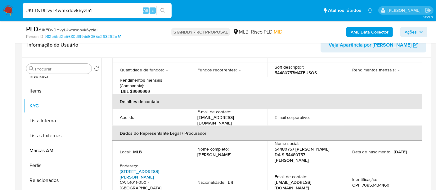
click at [141, 168] on link "[STREET_ADDRESS][PERSON_NAME]" at bounding box center [139, 174] width 39 height 12
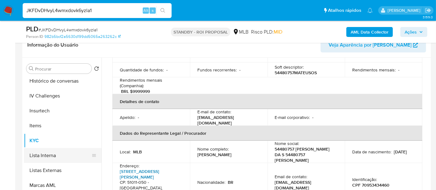
scroll to position [206, 0]
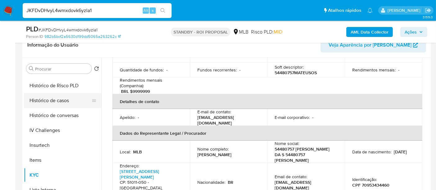
click at [61, 104] on button "Histórico de casos" at bounding box center [60, 100] width 73 height 15
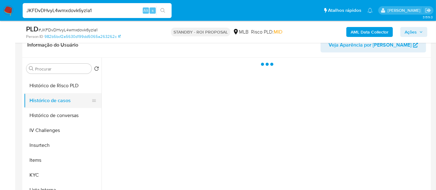
scroll to position [0, 0]
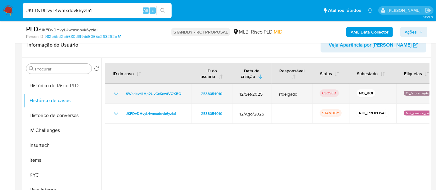
click at [116, 93] on icon "Mostrar/Ocultar" at bounding box center [116, 93] width 4 height 2
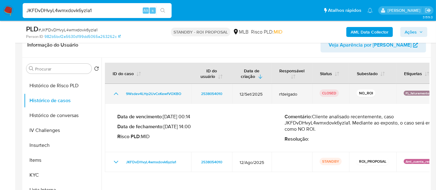
click at [116, 93] on icon "Mostrar/Ocultar" at bounding box center [115, 93] width 7 height 7
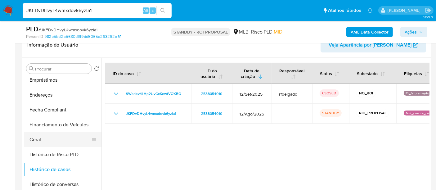
scroll to position [103, 0]
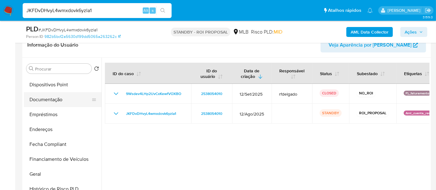
click at [56, 98] on button "Documentação" at bounding box center [60, 99] width 73 height 15
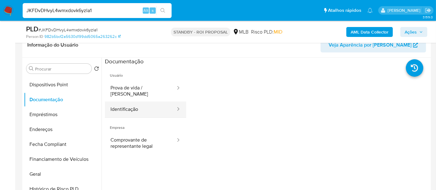
click at [119, 107] on button "Identificação" at bounding box center [140, 109] width 71 height 16
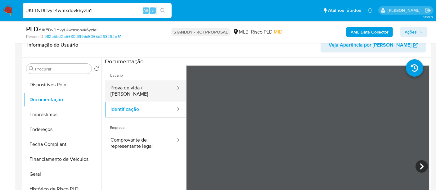
click at [150, 87] on button "Prova de vida / [PERSON_NAME]" at bounding box center [140, 90] width 71 height 21
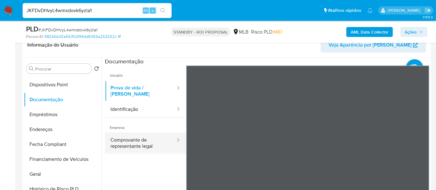
click at [133, 133] on button "Comprovante de representante legal" at bounding box center [140, 143] width 71 height 21
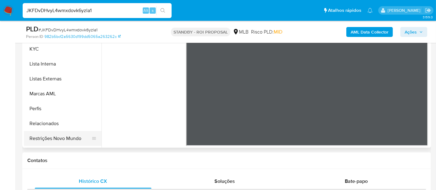
scroll to position [292, 0]
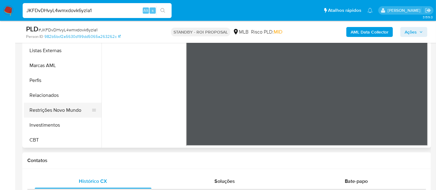
click at [67, 107] on button "Restrições Novo Mundo" at bounding box center [60, 110] width 73 height 15
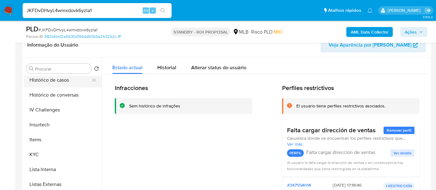
scroll to position [188, 0]
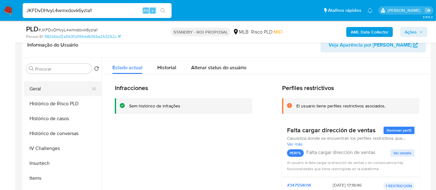
click at [35, 88] on button "Geral" at bounding box center [60, 88] width 73 height 15
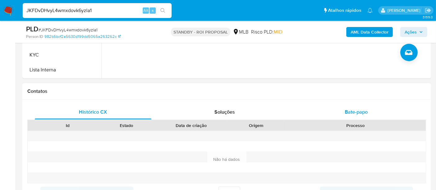
scroll to position [241, 0]
click at [349, 109] on span "Bate-papo" at bounding box center [356, 112] width 23 height 7
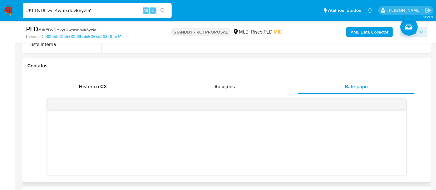
scroll to position [276, 0]
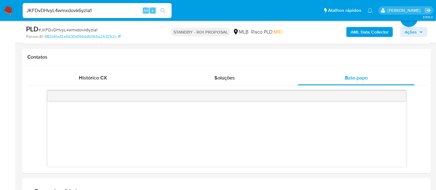
click at [116, 11] on input "JKFDvDHvyL4wmxdovk6yzla1" at bounding box center [97, 11] width 149 height 8
paste input "dMoLHVWN3ZfucbMkWC8aOWUz"
type input "dMoLHVWN3ZfucbMkWC8aOWUz"
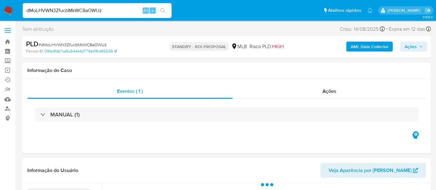
select select "10"
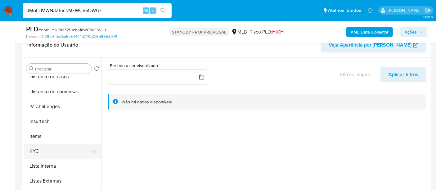
scroll to position [241, 0]
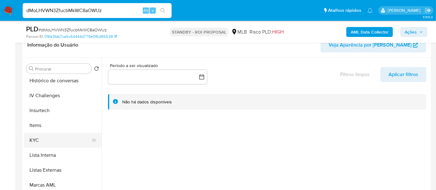
click at [36, 142] on button "KYC" at bounding box center [60, 140] width 73 height 15
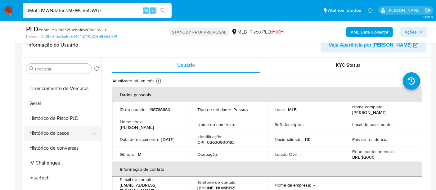
scroll to position [172, 0]
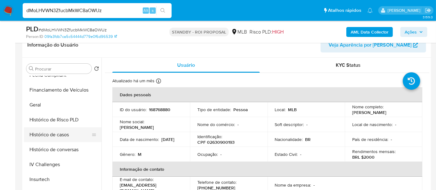
click at [68, 132] on button "Histórico de casos" at bounding box center [60, 134] width 73 height 15
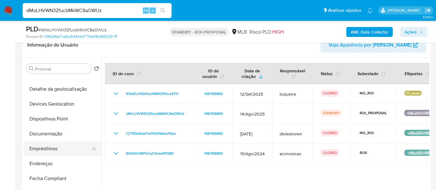
scroll to position [69, 0]
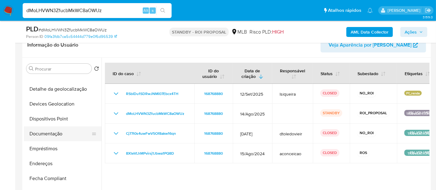
click at [56, 135] on button "Documentação" at bounding box center [60, 133] width 73 height 15
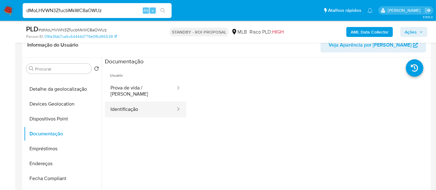
click at [119, 102] on button "Identificação" at bounding box center [140, 109] width 71 height 16
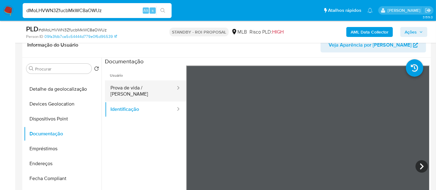
click at [153, 84] on button "Prova de vida / [PERSON_NAME]" at bounding box center [140, 90] width 71 height 21
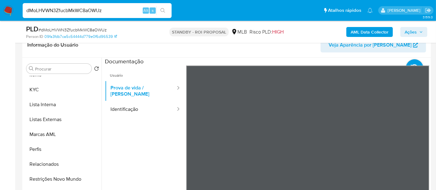
scroll to position [172, 0]
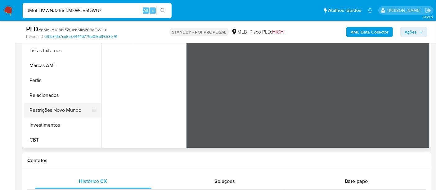
click at [73, 109] on button "Restrições Novo Mundo" at bounding box center [60, 110] width 73 height 15
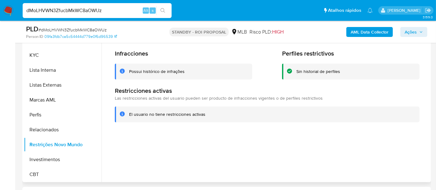
scroll to position [188, 0]
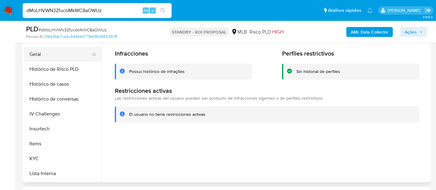
click at [35, 54] on button "Geral" at bounding box center [60, 54] width 73 height 15
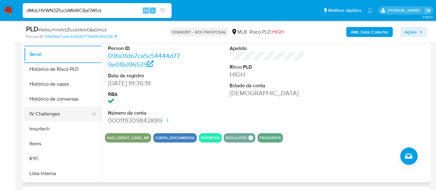
scroll to position [223, 0]
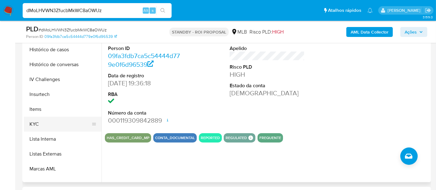
click at [41, 120] on button "KYC" at bounding box center [60, 124] width 73 height 15
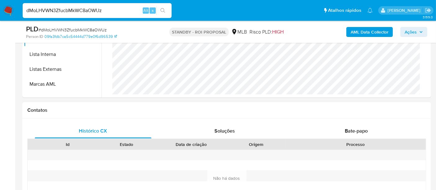
scroll to position [241, 0]
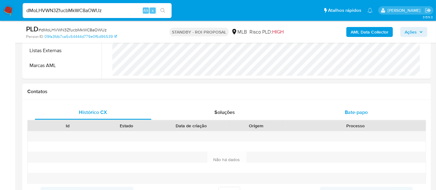
click at [349, 115] on div "Bate-papo" at bounding box center [356, 112] width 117 height 15
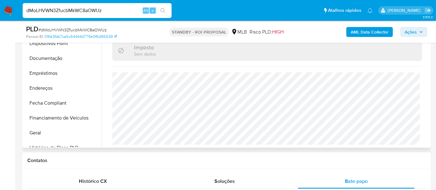
scroll to position [50, 0]
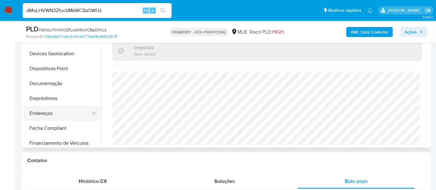
click at [46, 109] on button "Endereços" at bounding box center [60, 113] width 73 height 15
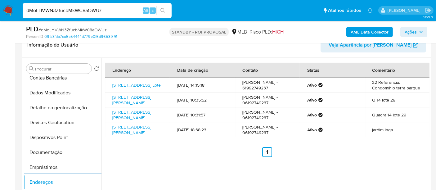
scroll to position [0, 0]
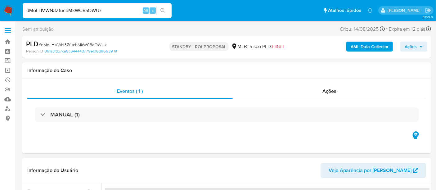
click at [77, 11] on input "dMoLHVWN3ZfucbMkWC8aOWUz" at bounding box center [97, 11] width 149 height 8
paste input "mLboHY3qhTQ8apVVawfkLfWJ"
type input "mLboHY3qhTQ8apVVawfkLfWJ"
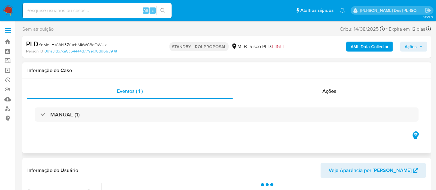
select select "10"
click at [98, 10] on input at bounding box center [97, 11] width 149 height 8
paste input "mLboHY3qhTQ8apVVawfkLfWJ"
type input "mLboHY3qhTQ8apVVawfkLfWJ"
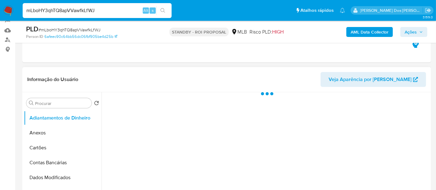
select select "10"
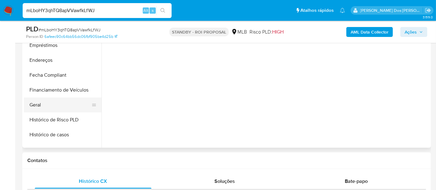
scroll to position [172, 0]
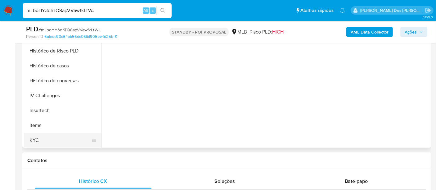
click at [31, 139] on button "KYC" at bounding box center [60, 140] width 73 height 15
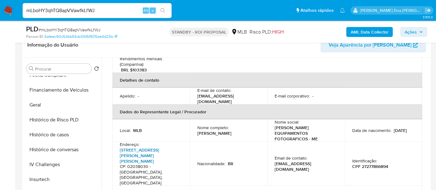
click at [159, 147] on link "[STREET_ADDRESS][PERSON_NAME][PERSON_NAME]" at bounding box center [139, 155] width 39 height 17
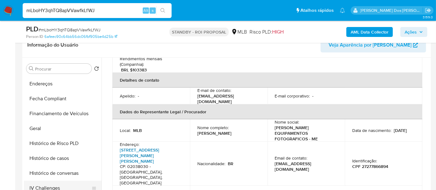
scroll to position [138, 0]
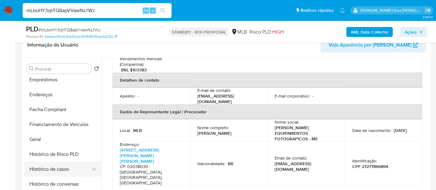
click at [59, 168] on button "Histórico de casos" at bounding box center [60, 169] width 73 height 15
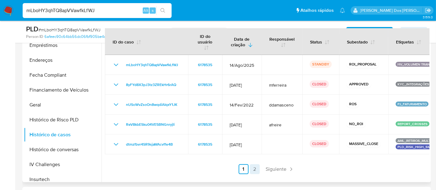
click at [251, 165] on link "2" at bounding box center [255, 169] width 10 height 10
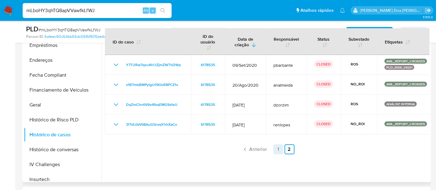
click at [279, 149] on link "1" at bounding box center [278, 149] width 10 height 10
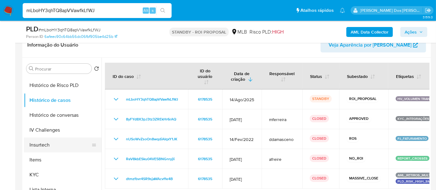
scroll to position [241, 0]
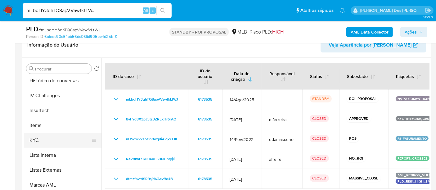
click at [35, 139] on button "KYC" at bounding box center [60, 140] width 73 height 15
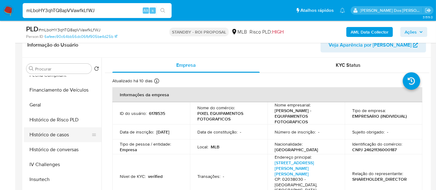
scroll to position [103, 0]
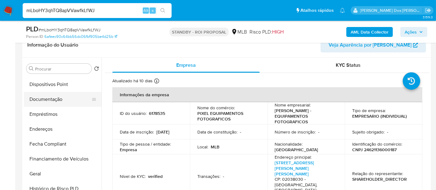
click at [47, 102] on button "Documentação" at bounding box center [60, 99] width 73 height 15
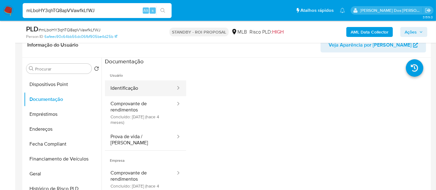
click at [116, 88] on button "Identificação" at bounding box center [140, 88] width 71 height 16
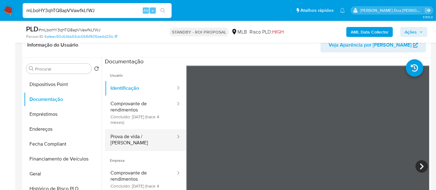
click at [137, 134] on button "Prova de vida / [PERSON_NAME]" at bounding box center [140, 139] width 71 height 21
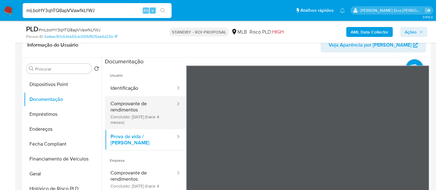
click at [135, 106] on button "Comprovante de rendimentos Concluído: [DATE] (hace 4 meses)" at bounding box center [140, 112] width 71 height 33
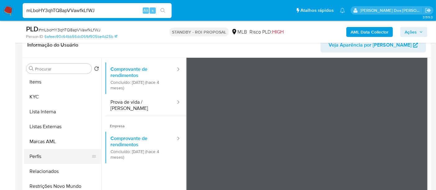
scroll to position [292, 0]
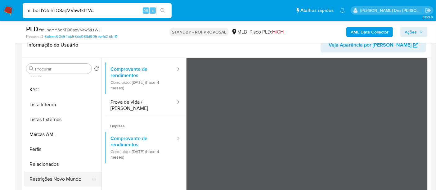
click at [54, 178] on button "Restrições Novo Mundo" at bounding box center [60, 179] width 73 height 15
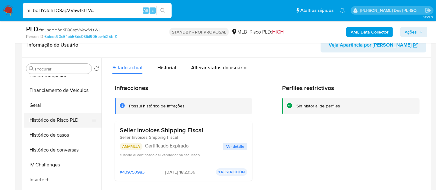
scroll to position [154, 0]
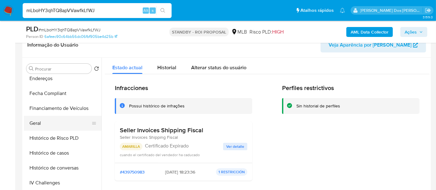
click at [39, 121] on button "Geral" at bounding box center [60, 123] width 73 height 15
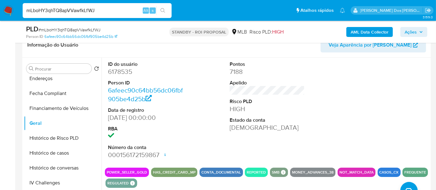
click at [62, 10] on input "mLboHY3qhTQ8apVVawfkLfWJ" at bounding box center [97, 11] width 149 height 8
paste input "59pZH4Q1fWPRFWuEn5Ua2Kr3"
type input "59pZH4Q1fWPRFWuEn5Ua2Kr3"
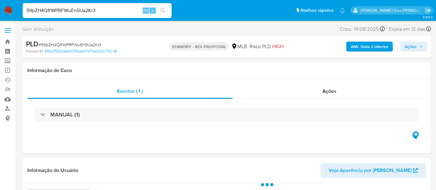
select select "10"
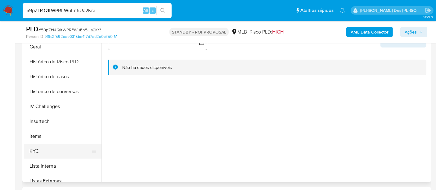
scroll to position [207, 0]
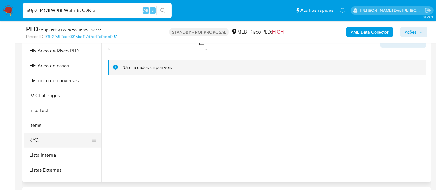
click at [40, 140] on button "KYC" at bounding box center [60, 140] width 73 height 15
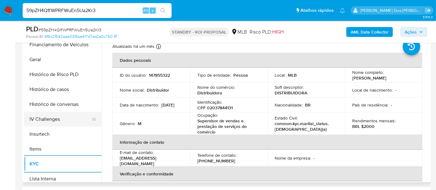
scroll to position [172, 0]
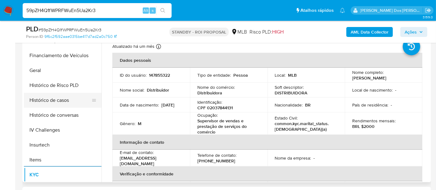
click at [56, 103] on button "Histórico de casos" at bounding box center [60, 100] width 73 height 15
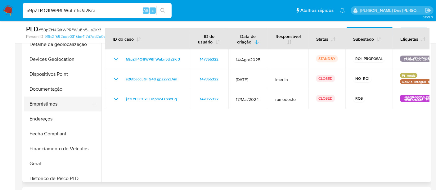
scroll to position [69, 0]
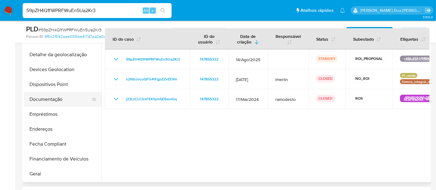
click at [52, 97] on button "Documentação" at bounding box center [60, 99] width 73 height 15
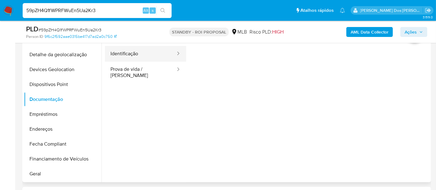
click at [128, 56] on button "Identificação" at bounding box center [140, 54] width 71 height 16
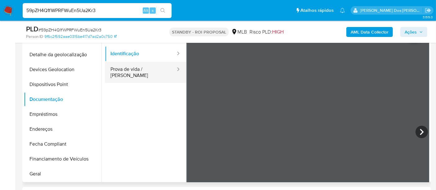
click at [139, 71] on button "Prova de vida / [PERSON_NAME]" at bounding box center [140, 72] width 71 height 21
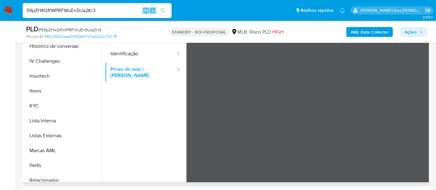
scroll to position [276, 0]
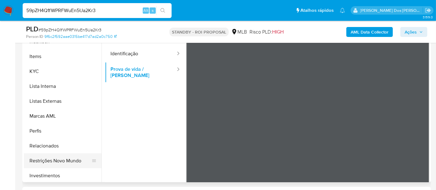
click at [53, 162] on button "Restrições Novo Mundo" at bounding box center [60, 160] width 73 height 15
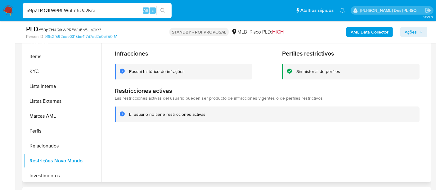
scroll to position [172, 0]
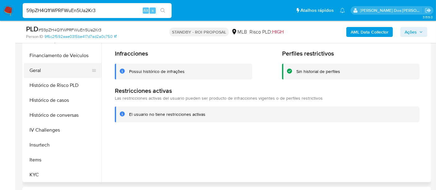
click at [37, 72] on button "Geral" at bounding box center [60, 70] width 73 height 15
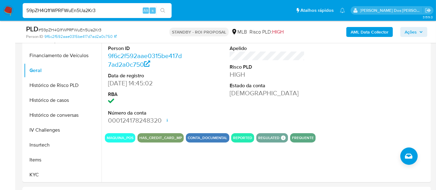
click at [74, 11] on input "59pZH4Q1fWPRFWuEn5Ua2Kr3" at bounding box center [97, 11] width 149 height 8
paste input "rPAStFMzs52dQOLbSQXRyZk9"
type input "rPAStFMzs52dQOLbSQXRyZk9"
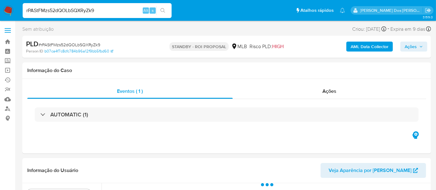
select select "10"
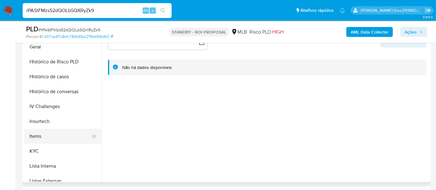
scroll to position [207, 0]
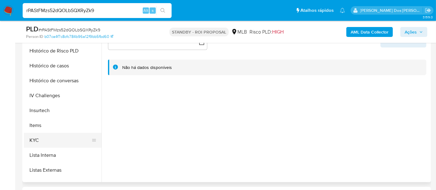
click at [36, 139] on button "KYC" at bounding box center [60, 140] width 73 height 15
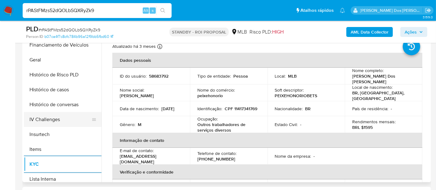
scroll to position [172, 0]
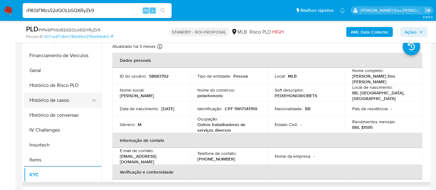
click at [65, 102] on button "Histórico de casos" at bounding box center [60, 100] width 73 height 15
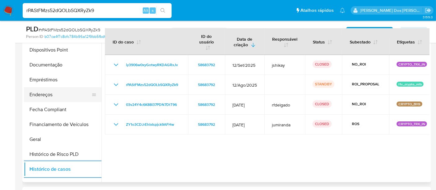
scroll to position [69, 0]
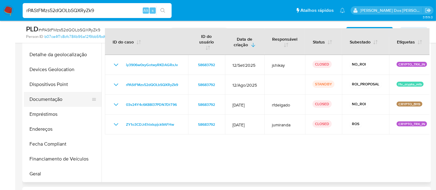
click at [58, 100] on button "Documentação" at bounding box center [60, 99] width 73 height 15
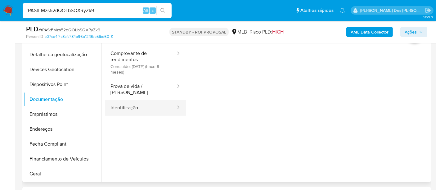
click at [115, 101] on button "Identificação" at bounding box center [140, 108] width 71 height 16
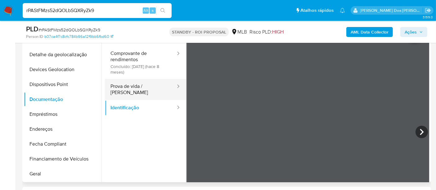
click at [147, 86] on button "Prova de vida / [PERSON_NAME]" at bounding box center [140, 89] width 71 height 21
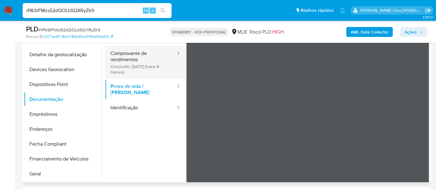
click at [146, 66] on button "Comprovante de rendimentos Concluído: [DATE] (hace 8 meses)" at bounding box center [140, 62] width 71 height 33
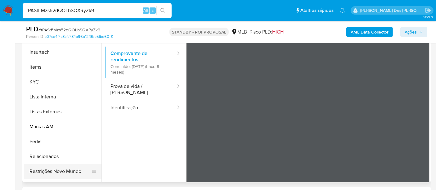
scroll to position [276, 0]
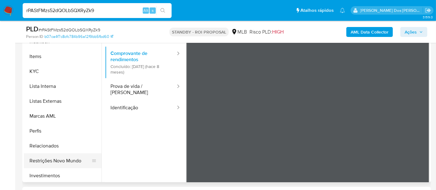
click at [59, 158] on button "Restrições Novo Mundo" at bounding box center [60, 160] width 73 height 15
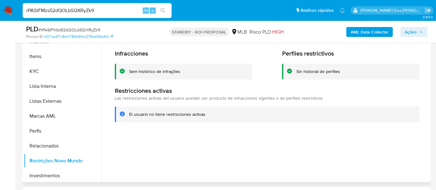
scroll to position [138, 0]
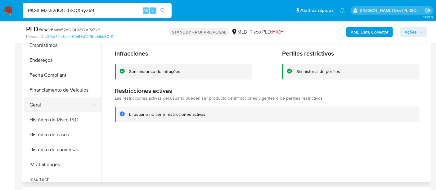
click at [35, 102] on button "Geral" at bounding box center [60, 104] width 73 height 15
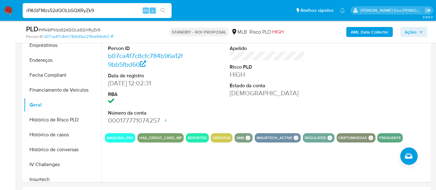
click at [102, 12] on input "rPAStFMzs52dQOLbSQXRyZk9" at bounding box center [97, 11] width 149 height 8
click at [101, 12] on input "rPAStFMzs52dQOLbSQXRyZk9" at bounding box center [97, 11] width 149 height 8
paste input "YtSQxXsjY5zwj6LXfUpy2FJu"
type input "YtSQxXsjY5zwj6LXfUpy2FJu"
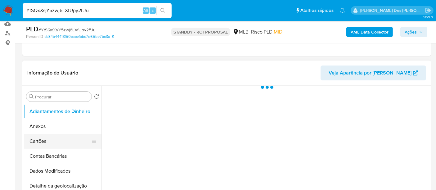
scroll to position [103, 0]
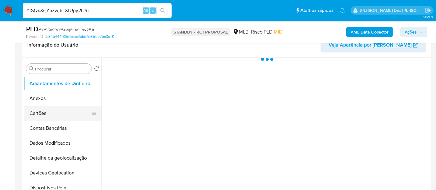
select select "10"
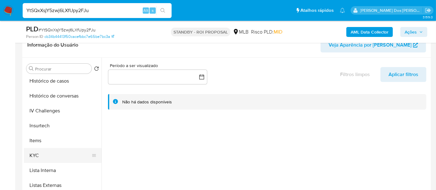
scroll to position [241, 0]
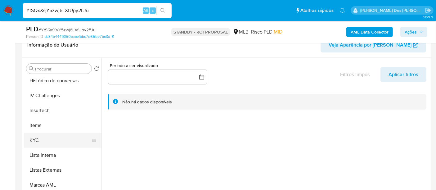
click at [39, 138] on button "KYC" at bounding box center [60, 140] width 73 height 15
